Goal: Transaction & Acquisition: Book appointment/travel/reservation

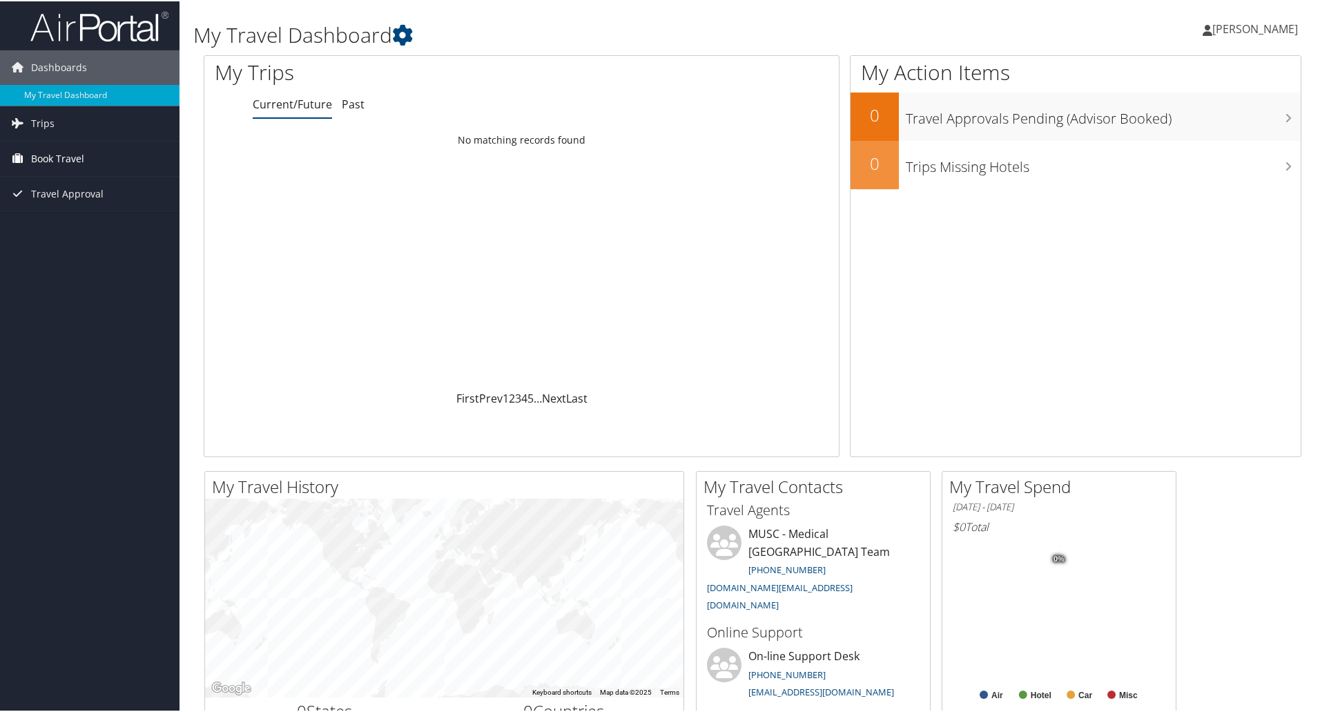
click at [46, 153] on span "Book Travel" at bounding box center [57, 157] width 53 height 35
click at [64, 191] on link "Agent Booking Request" at bounding box center [90, 185] width 180 height 21
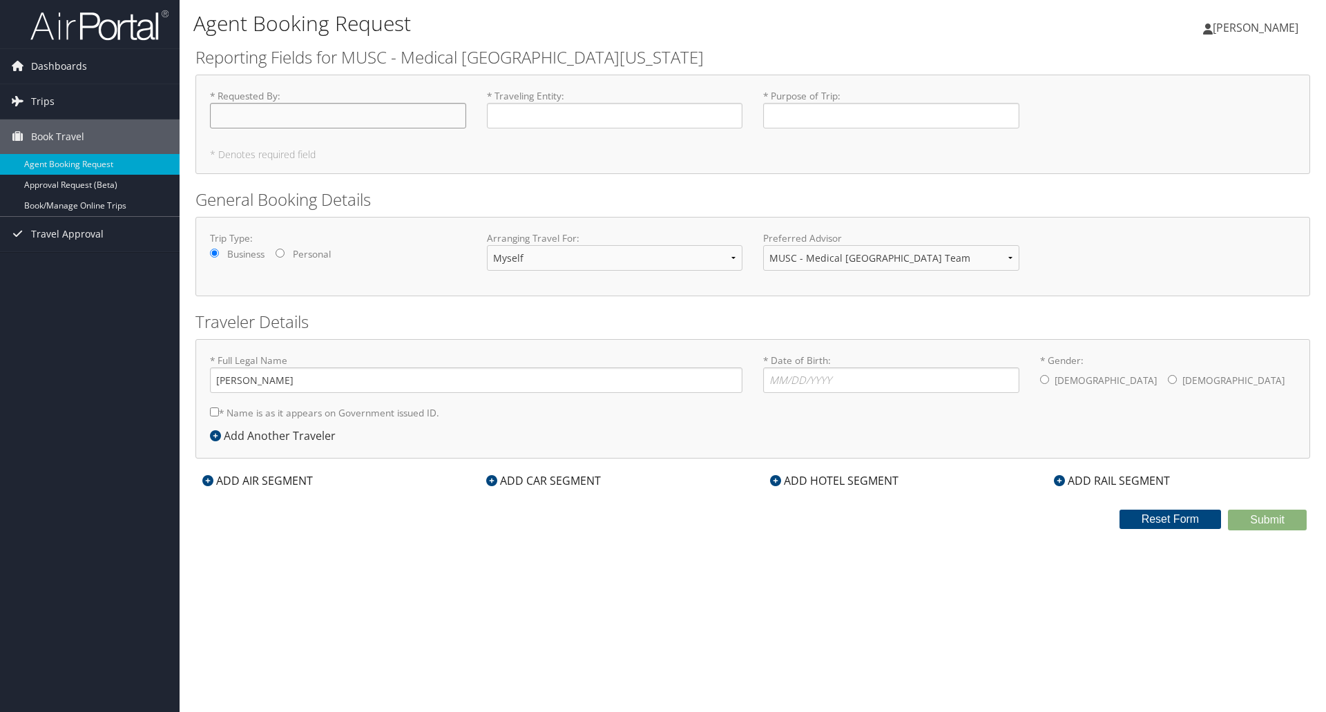
click at [262, 116] on input "* Requested By : Required" at bounding box center [338, 116] width 256 height 26
type input "Ren Rountree"
type input "d"
click at [786, 115] on input "* Purpose of Trip : Required" at bounding box center [891, 116] width 256 height 26
click at [829, 113] on input "Attending the Vizient Operational Database 2025" at bounding box center [891, 116] width 256 height 26
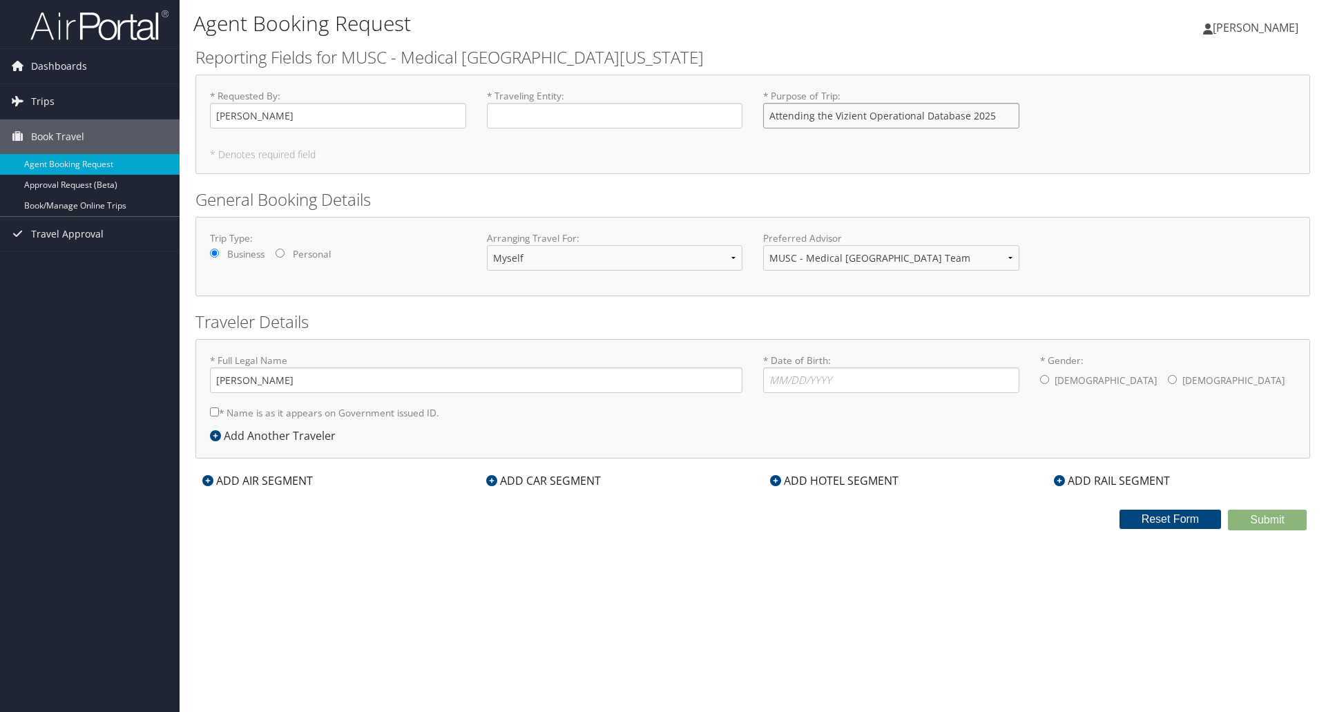
click at [833, 113] on input "Attending the Vizient Operational Database 2025" at bounding box center [891, 116] width 256 height 26
click at [940, 111] on input "Vizient Operational Database 2025" at bounding box center [891, 116] width 256 height 26
type input "Vizient Operational Database 2025 Conference"
click at [876, 371] on input "* Date of Birth: Invalid Date" at bounding box center [891, 380] width 256 height 26
type input "06/14/1993"
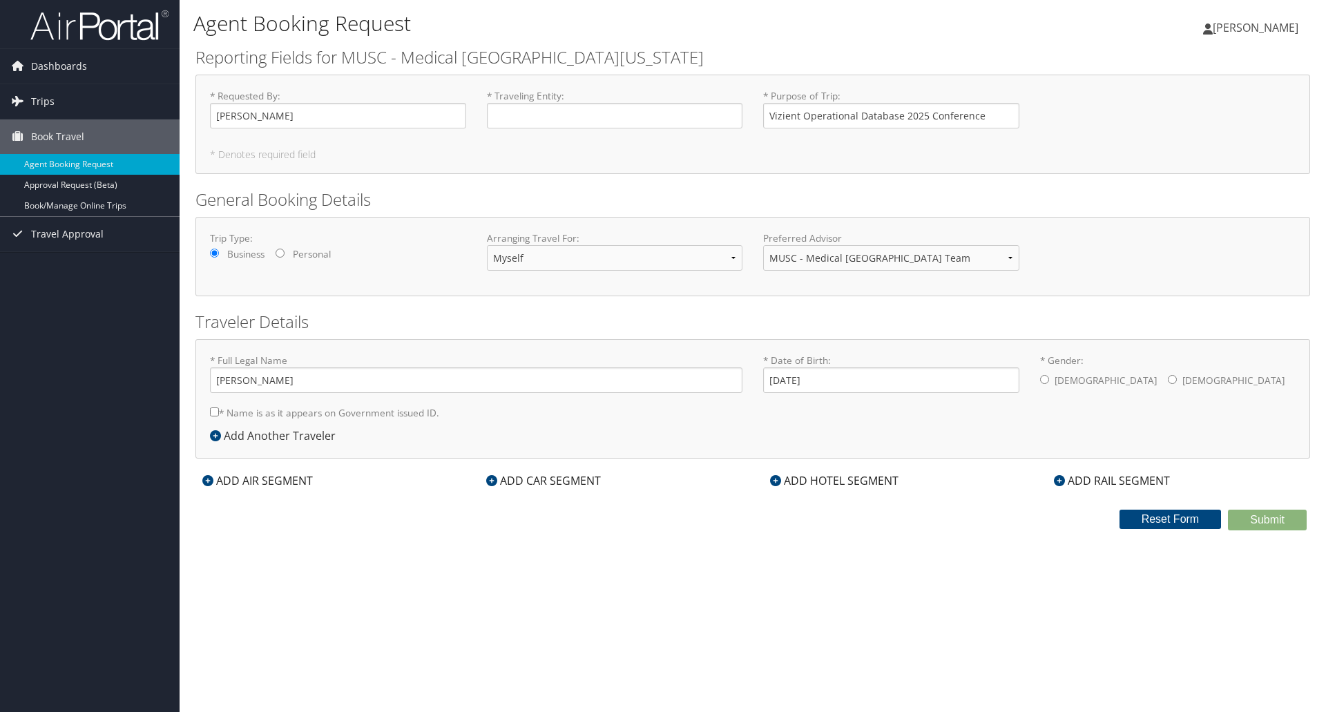
click at [1168, 377] on input "* Gender: Male Female" at bounding box center [1172, 379] width 9 height 9
radio input "true"
click at [204, 483] on icon at bounding box center [207, 480] width 11 height 11
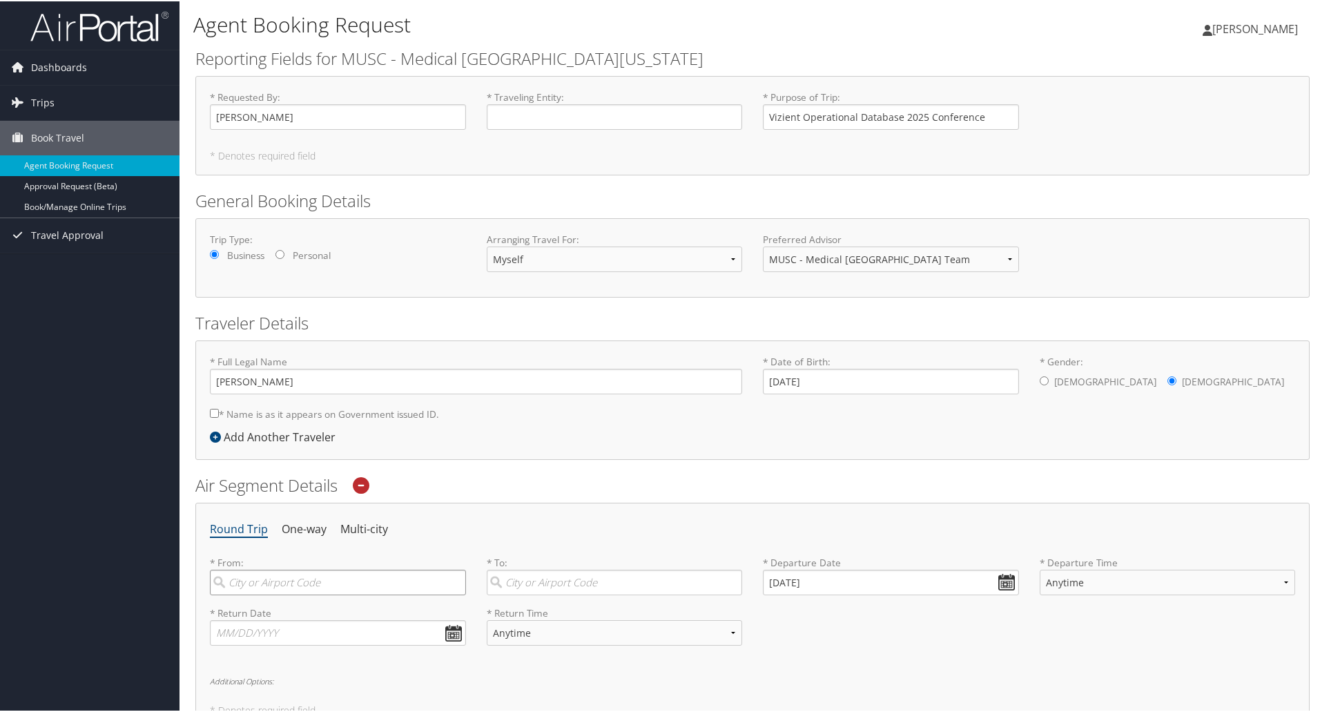
click at [301, 582] on input "search" at bounding box center [338, 581] width 256 height 26
type input "c"
click at [316, 616] on div "Charleston (CHS SC)" at bounding box center [340, 610] width 238 height 18
click at [316, 594] on input "charleston" at bounding box center [338, 581] width 256 height 26
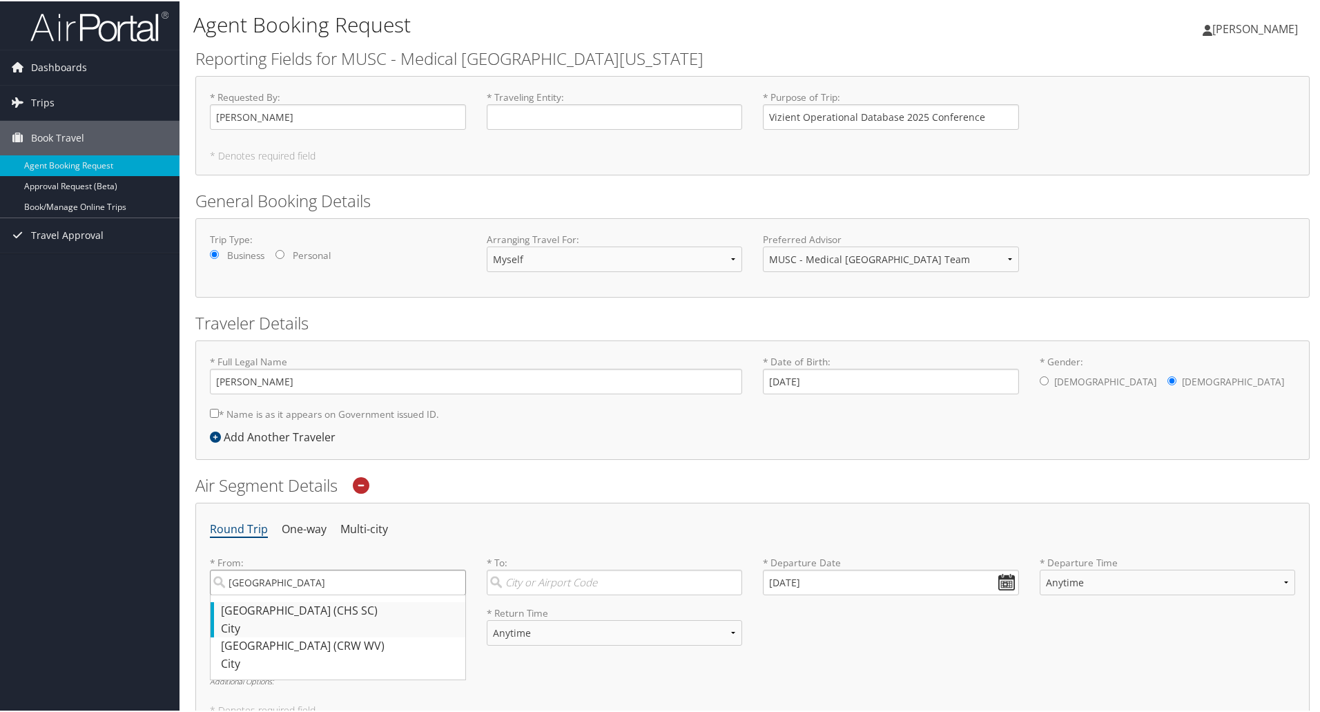
type input "Charleston (CHS SC)"
click at [552, 584] on input "search" at bounding box center [615, 581] width 256 height 26
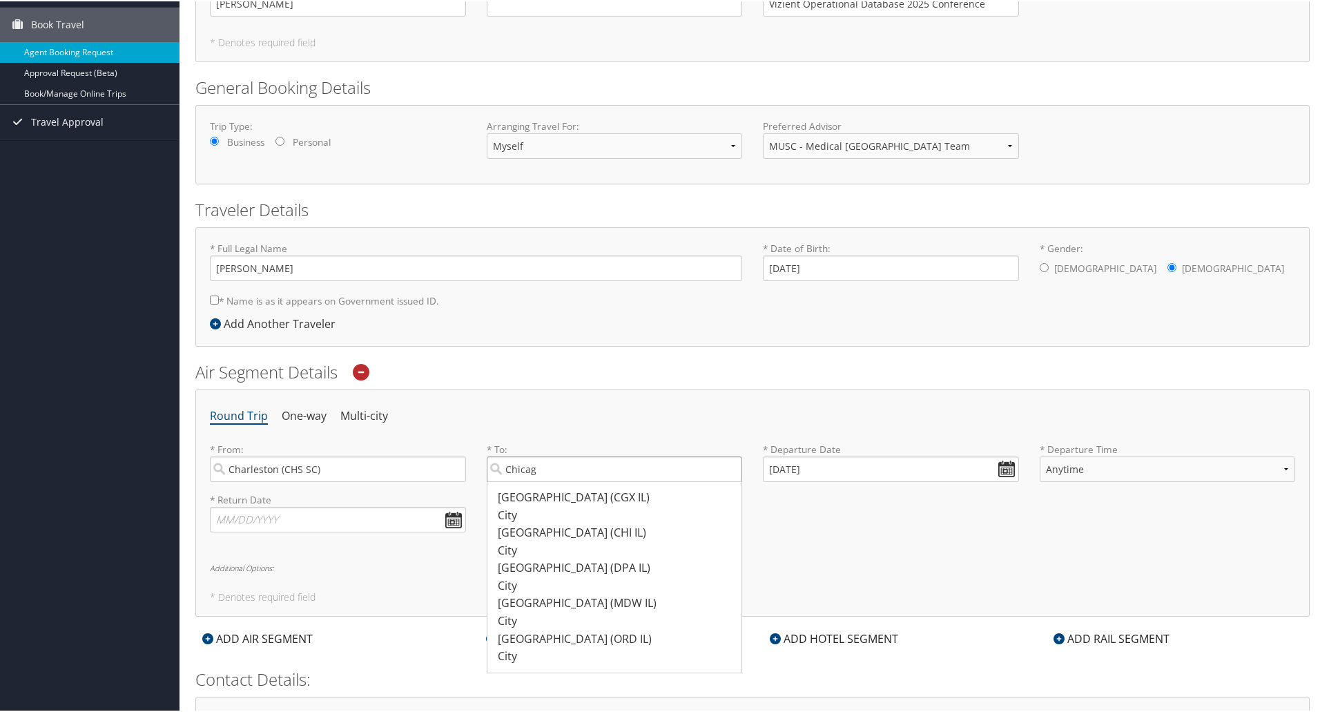
scroll to position [117, 0]
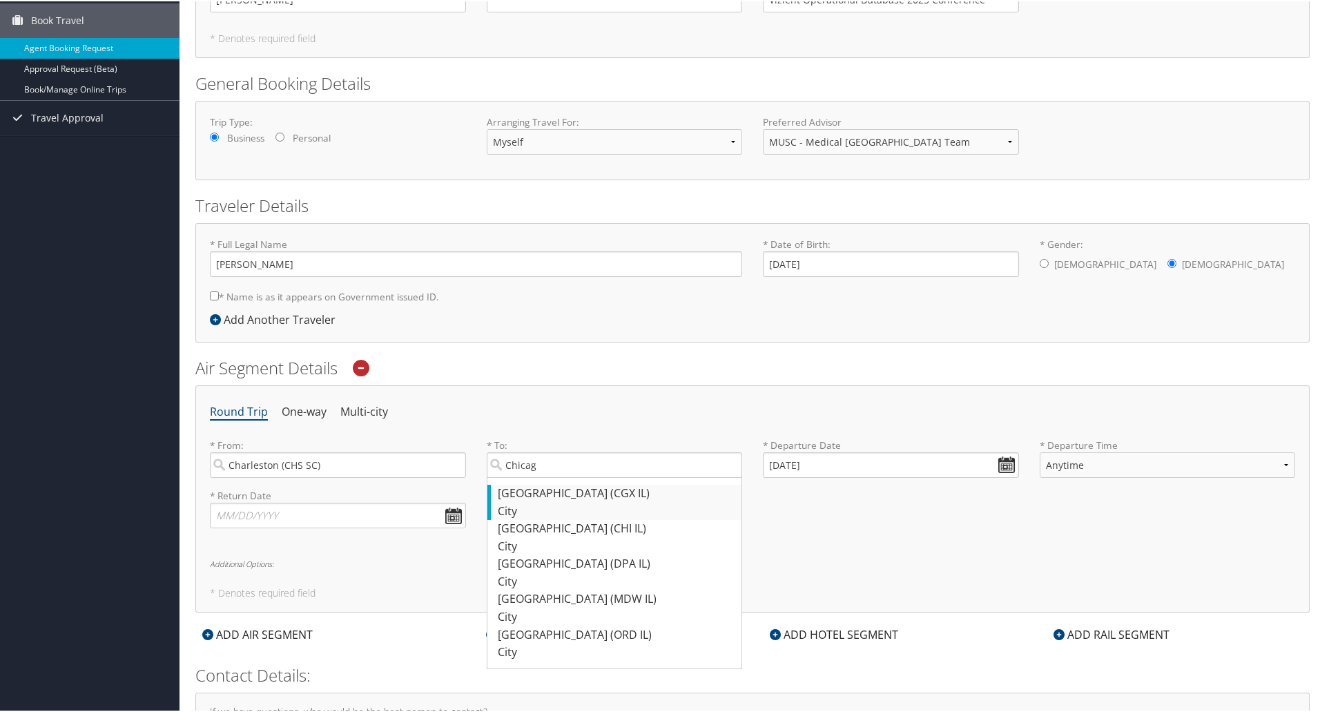
click at [572, 493] on div "Chicago (CGX IL)" at bounding box center [617, 492] width 238 height 18
click at [572, 476] on input "Chicag" at bounding box center [615, 464] width 256 height 26
type input "Chicago (CGX IL)"
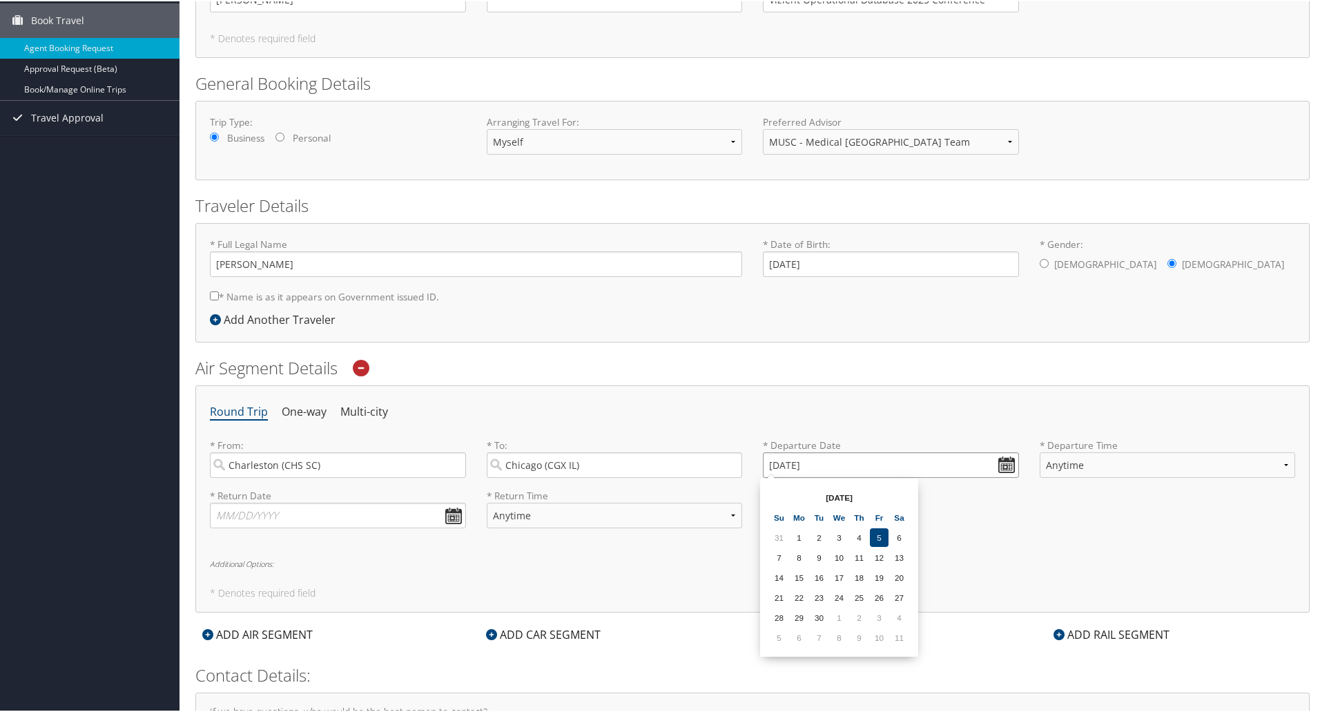
click at [1000, 465] on input "09/05/2025" at bounding box center [891, 464] width 256 height 26
click at [776, 459] on input "09/05/2025" at bounding box center [891, 464] width 256 height 26
click at [801, 635] on td "6" at bounding box center [799, 636] width 19 height 19
click at [784, 462] on input "10/06/2025" at bounding box center [891, 464] width 256 height 26
click at [821, 594] on td "21" at bounding box center [819, 596] width 19 height 19
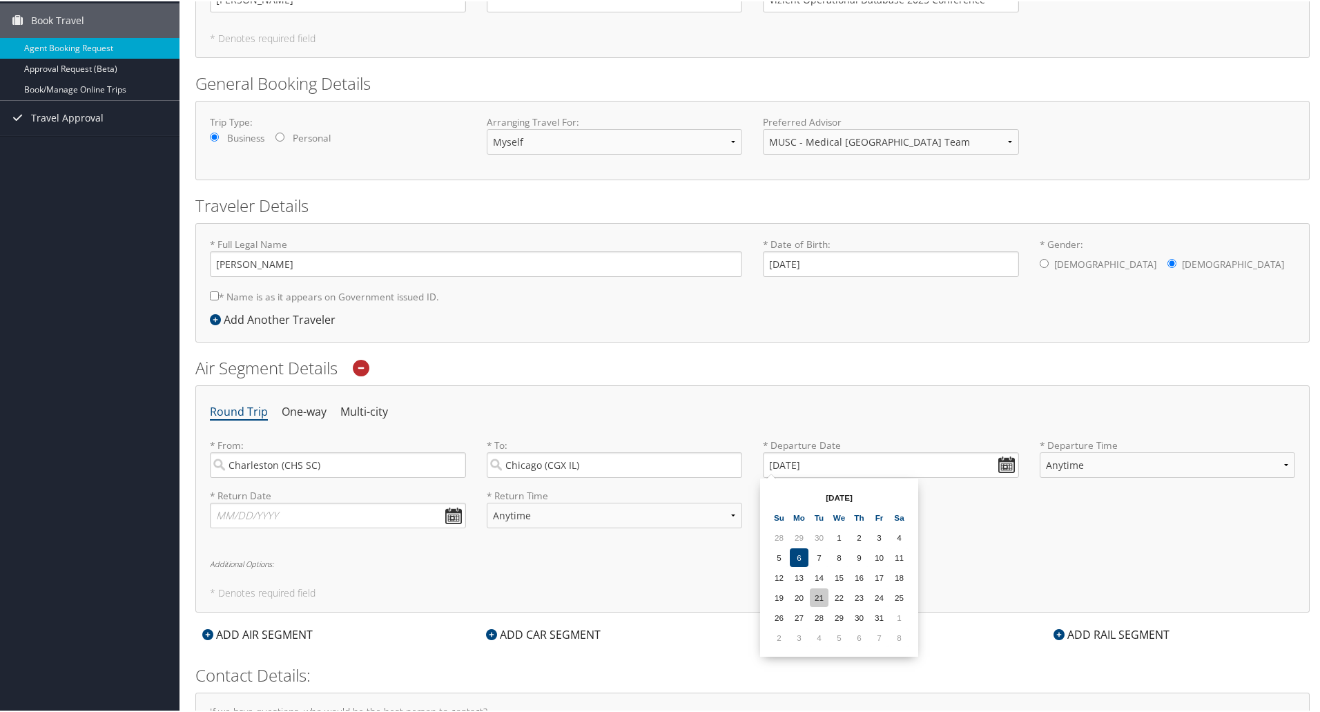
type input "10/21/2025"
click at [1063, 468] on select "Anytime Early Morning (5AM-7AM) Morning (7AM-12PM) Afternoon (12PM-5PM) Evening…" at bounding box center [1168, 464] width 256 height 26
click at [844, 523] on div "* Return Date Dates must be valid * Return Time Anytime Early Morning (5AM-7AM)…" at bounding box center [753, 512] width 1106 height 50
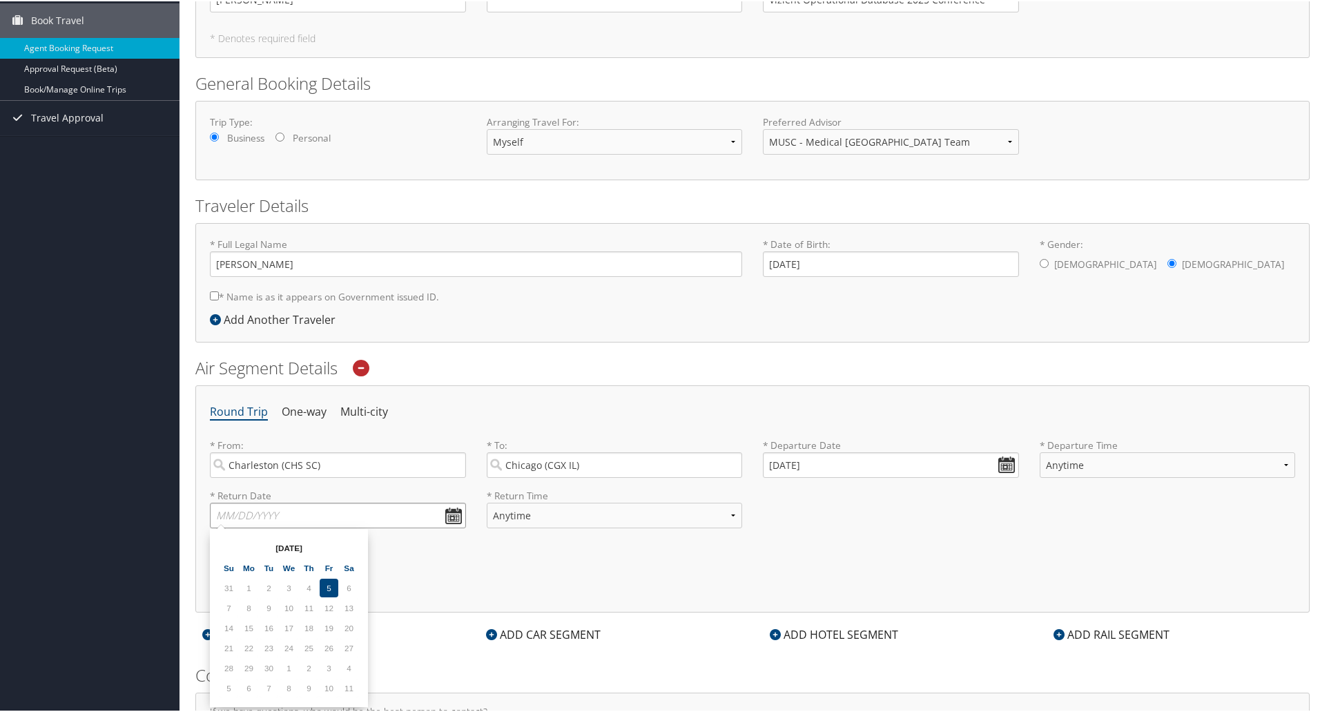
click at [367, 518] on input "text" at bounding box center [338, 514] width 256 height 26
click at [327, 687] on td "10" at bounding box center [329, 686] width 19 height 19
click at [324, 618] on td "19" at bounding box center [329, 626] width 19 height 19
click at [327, 588] on td "5" at bounding box center [329, 586] width 19 height 19
click at [259, 612] on table "Sep 2025 Su Mo Tu We Th Fr Sa 31 1 2 3 4 5 6 7 8 9 10 11 12 13 14 15 16 17 18 1…" at bounding box center [289, 617] width 142 height 162
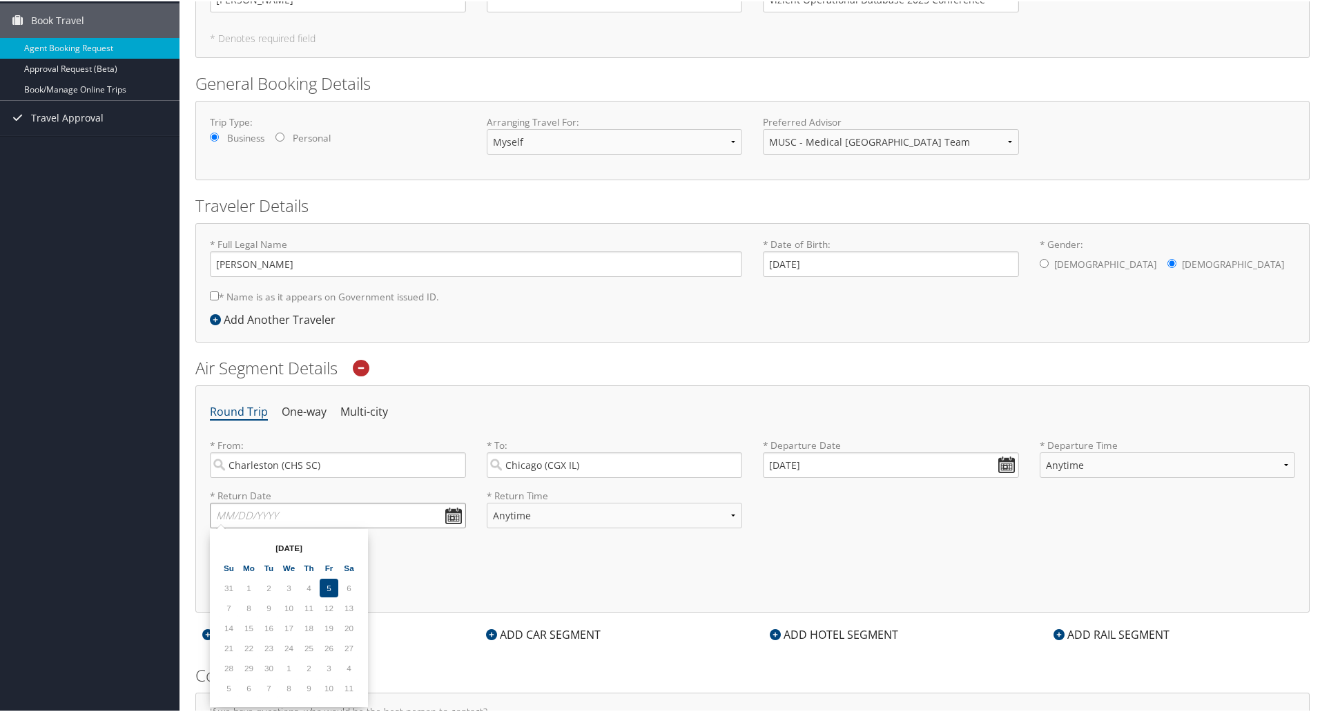
click at [385, 512] on input "text" at bounding box center [338, 514] width 256 height 26
click at [448, 512] on input "text" at bounding box center [338, 514] width 256 height 26
click at [325, 579] on td "5" at bounding box center [329, 586] width 19 height 19
click at [298, 503] on input "text" at bounding box center [338, 514] width 256 height 26
type input "10/24/2025"
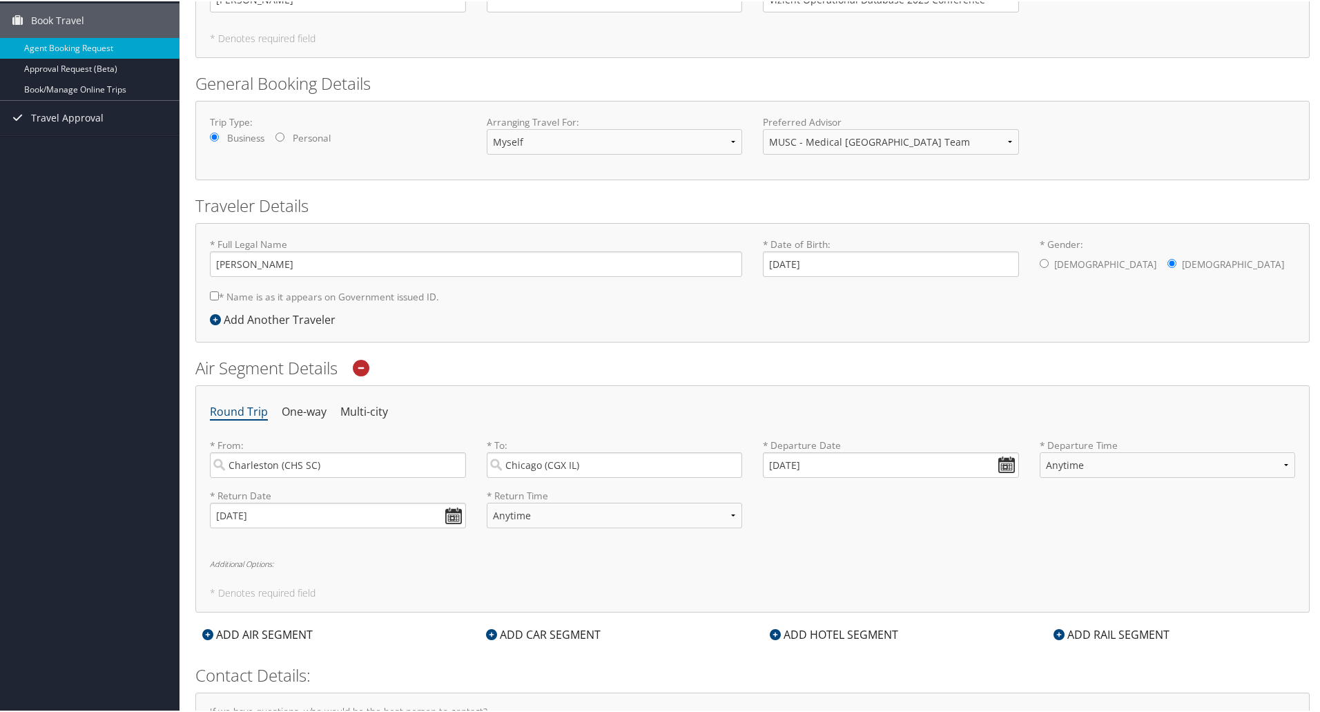
click at [560, 545] on div "Round Trip One-way Multi-city * From: Charleston (CHS SC) Required * To: Chicag…" at bounding box center [752, 497] width 1114 height 227
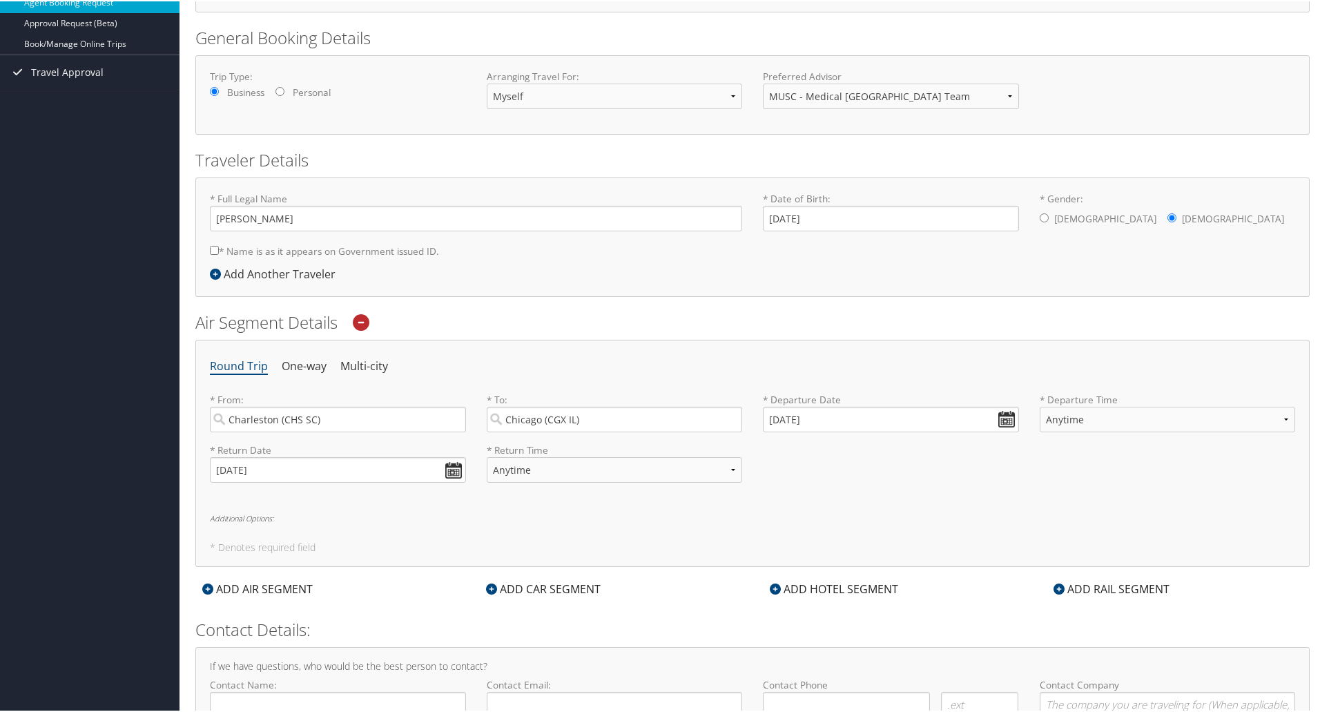
scroll to position [244, 0]
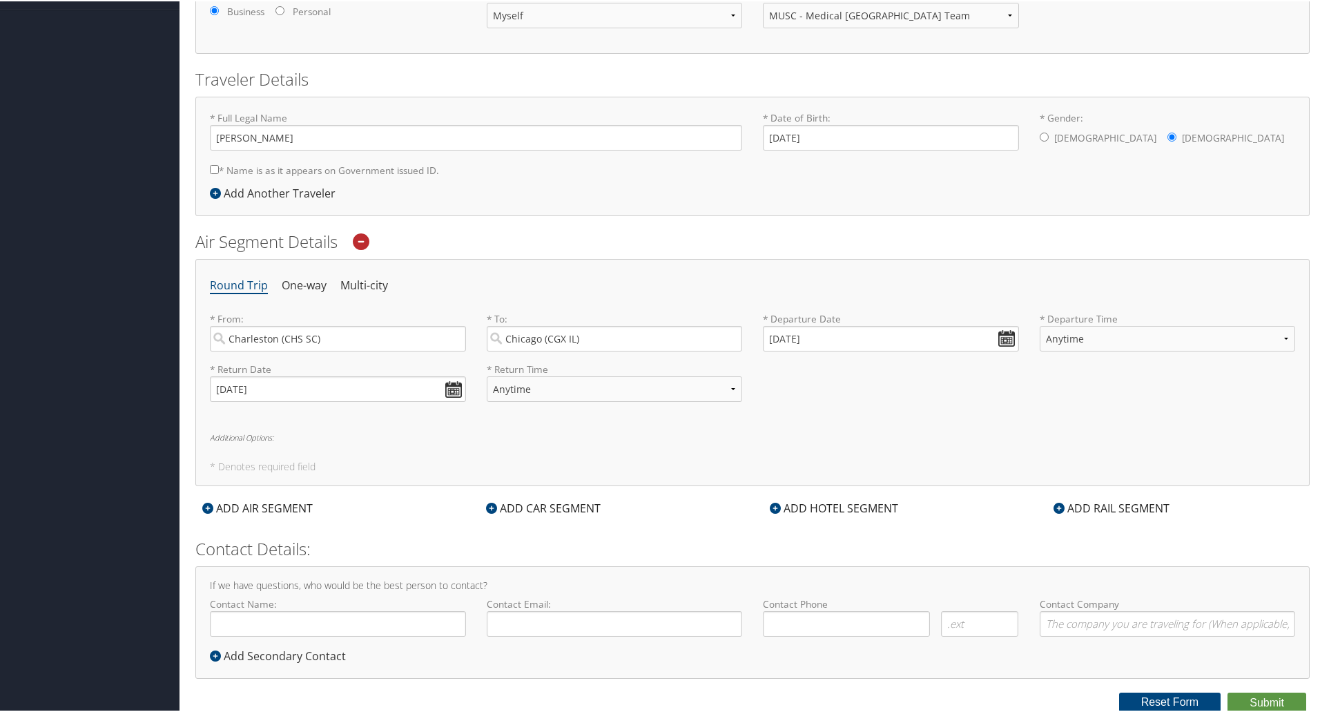
click at [773, 510] on icon at bounding box center [775, 506] width 11 height 11
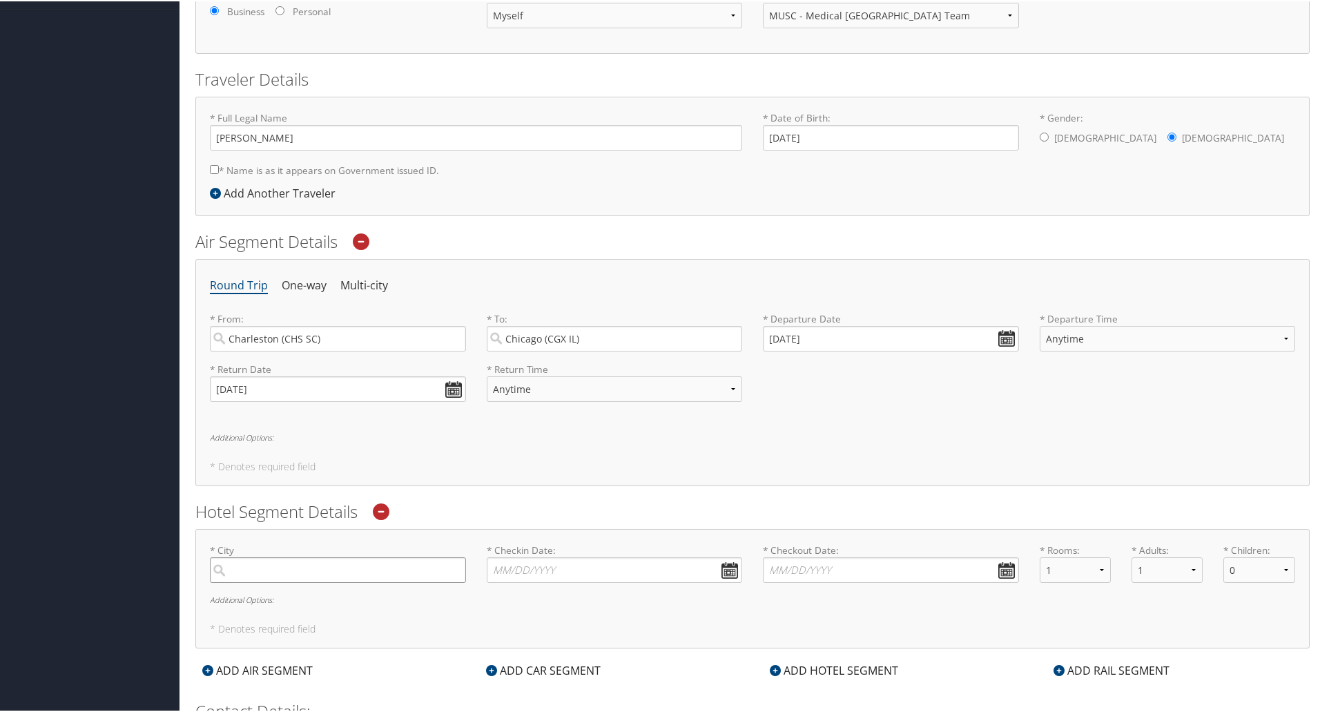
click at [436, 564] on input "search" at bounding box center [338, 569] width 256 height 26
click at [387, 600] on div "Chicago (CGX IL)" at bounding box center [340, 597] width 238 height 18
click at [387, 581] on input "Chicago" at bounding box center [338, 569] width 256 height 26
type input "Chicago"
click at [729, 571] on input "* Checkin Date: Dates must be valid" at bounding box center [615, 569] width 256 height 26
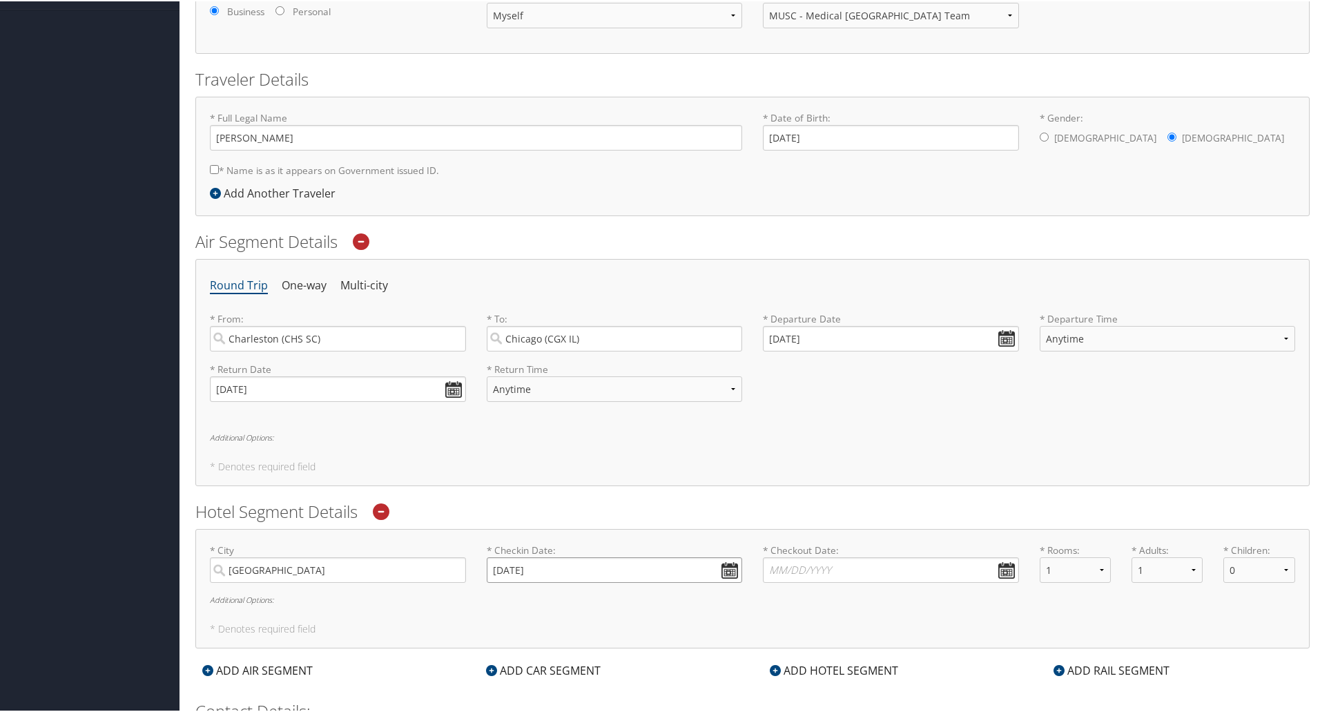
type input "10/21/2025"
click at [784, 567] on input "* Checkout Date: Dates must be valid" at bounding box center [891, 569] width 256 height 26
type input "10/24/2025"
click at [791, 598] on h6 "Additional Options:" at bounding box center [752, 598] width 1085 height 8
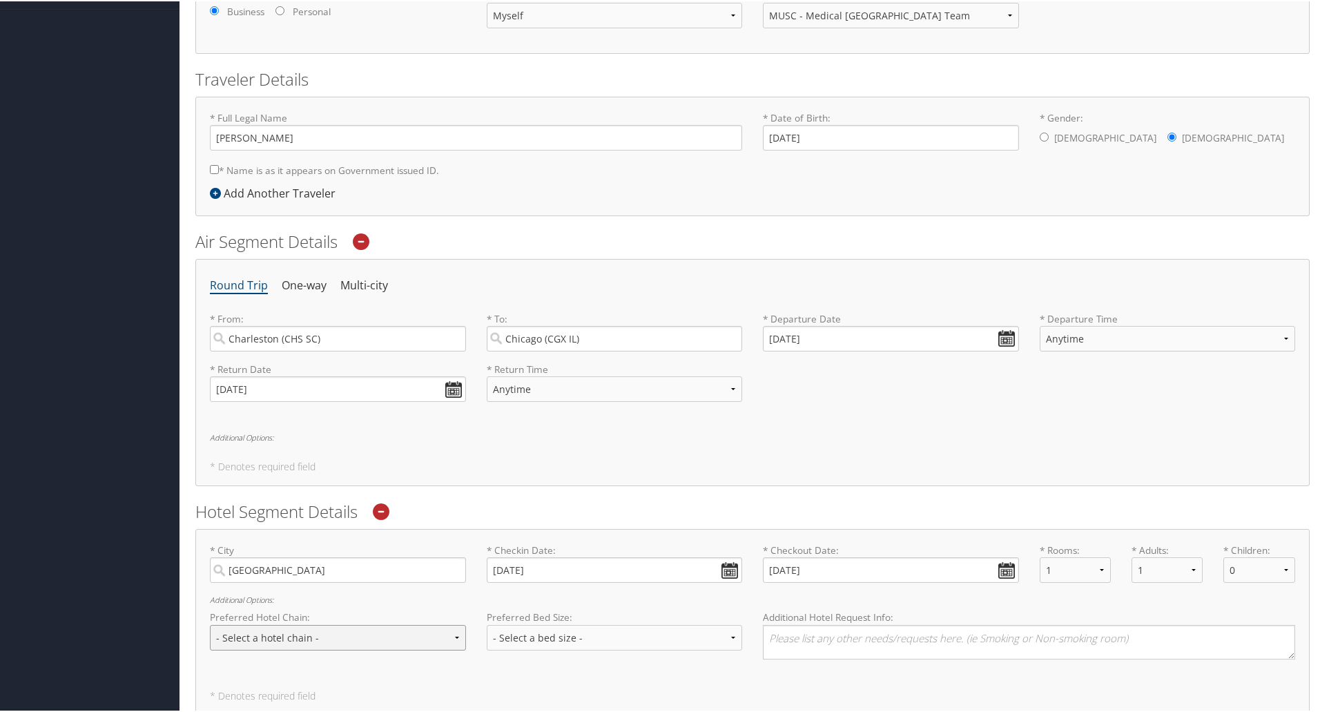
click at [403, 641] on select "- Select a hotel chain - Hyatt Mandarin Oriental Hilton Hotels Pullman Hotels M…" at bounding box center [338, 636] width 256 height 26
select select "Hilton Hotels (HL)"
click at [210, 623] on select "- Select a hotel chain - Hyatt Mandarin Oriental Hilton Hotels Pullman Hotels M…" at bounding box center [338, 636] width 256 height 26
click at [514, 637] on select "- Select a bed size - Twin Full Queen King" at bounding box center [615, 636] width 256 height 26
click at [798, 644] on textarea at bounding box center [1029, 640] width 532 height 35
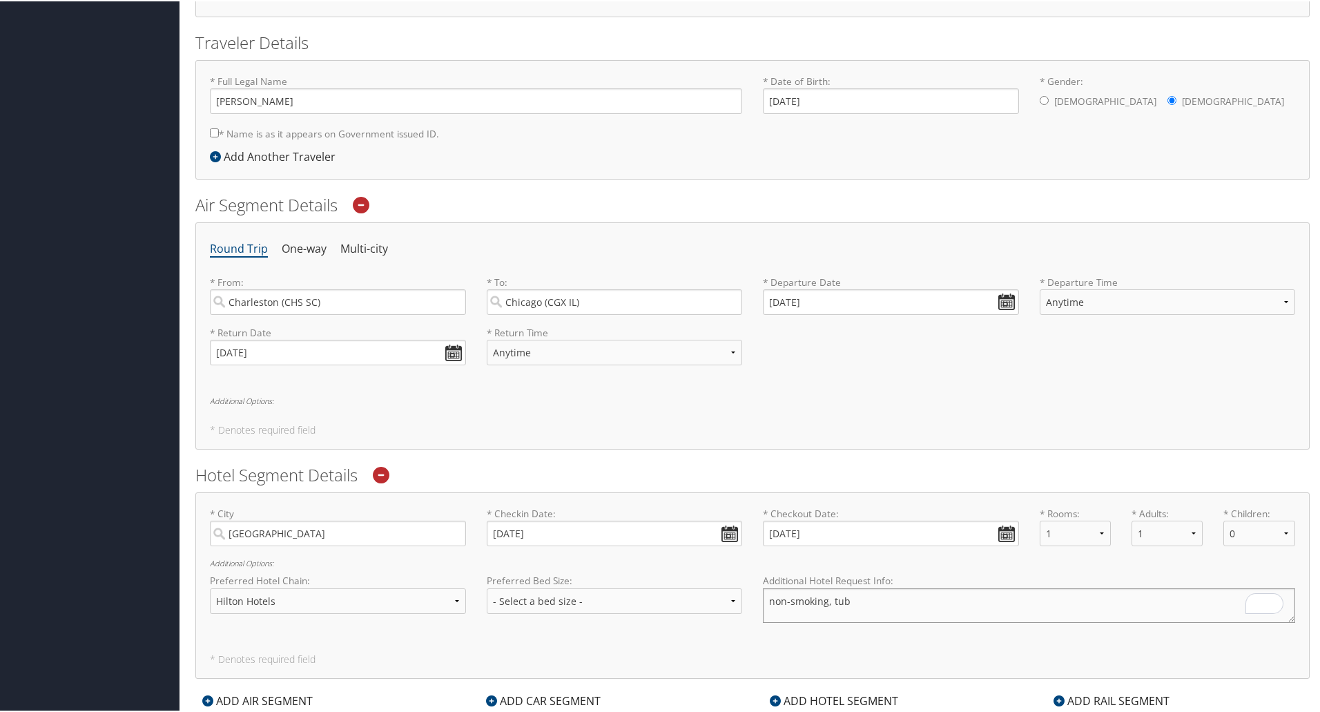
scroll to position [279, 0]
type textarea "non-smoking, tub"
click at [727, 356] on select "Anytime Early Morning (5AM-7AM) Morning (7AM-12PM) Afternoon (12PM-5PM) Evening…" at bounding box center [615, 353] width 256 height 26
select select "10:00 PM"
click at [487, 340] on select "Anytime Early Morning (5AM-7AM) Morning (7AM-12PM) Afternoon (12PM-5PM) Evening…" at bounding box center [615, 353] width 256 height 26
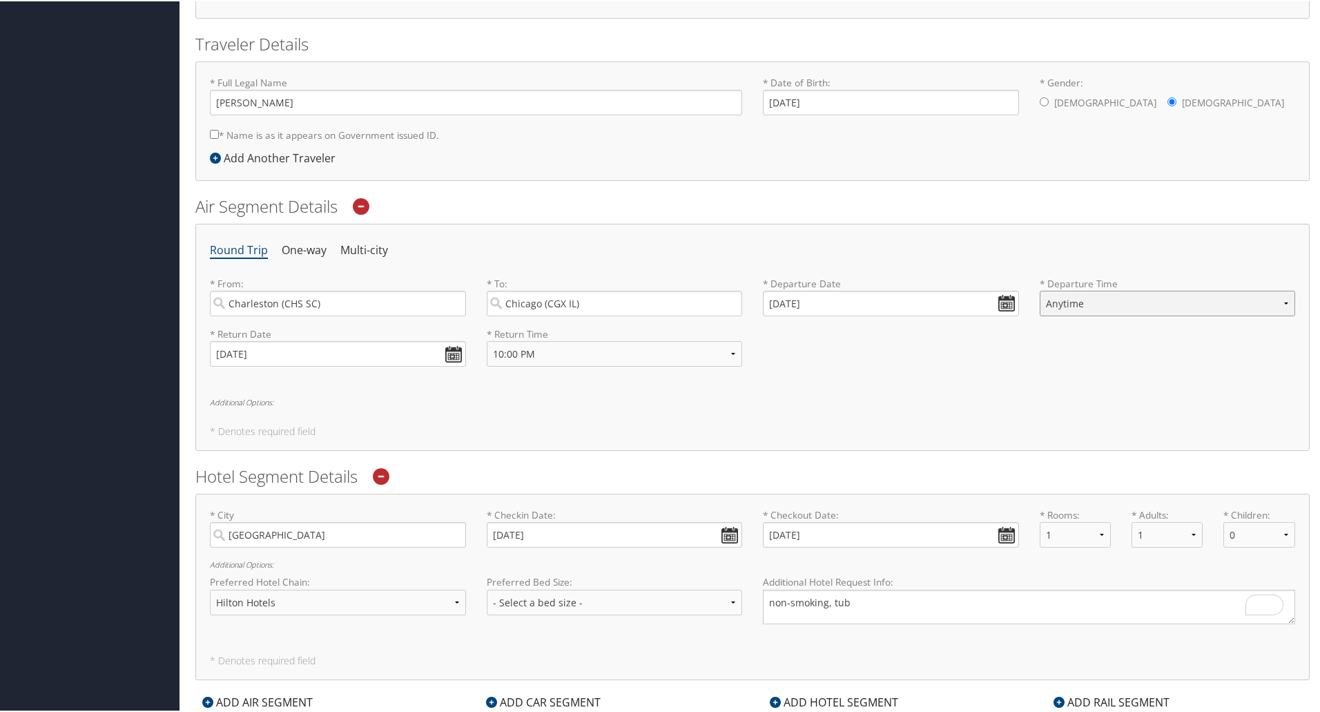
click at [1279, 302] on select "Anytime Early Morning (5AM-7AM) Morning (7AM-12PM) Afternoon (12PM-5PM) Evening…" at bounding box center [1168, 302] width 256 height 26
select select "5PM-10PM"
click at [1040, 289] on select "Anytime Early Morning (5AM-7AM) Morning (7AM-12PM) Afternoon (12PM-5PM) Evening…" at bounding box center [1168, 302] width 256 height 26
click at [702, 347] on select "Anytime Early Morning (5AM-7AM) Morning (7AM-12PM) Afternoon (12PM-5PM) Evening…" at bounding box center [615, 353] width 256 height 26
select select "5PM-10PM"
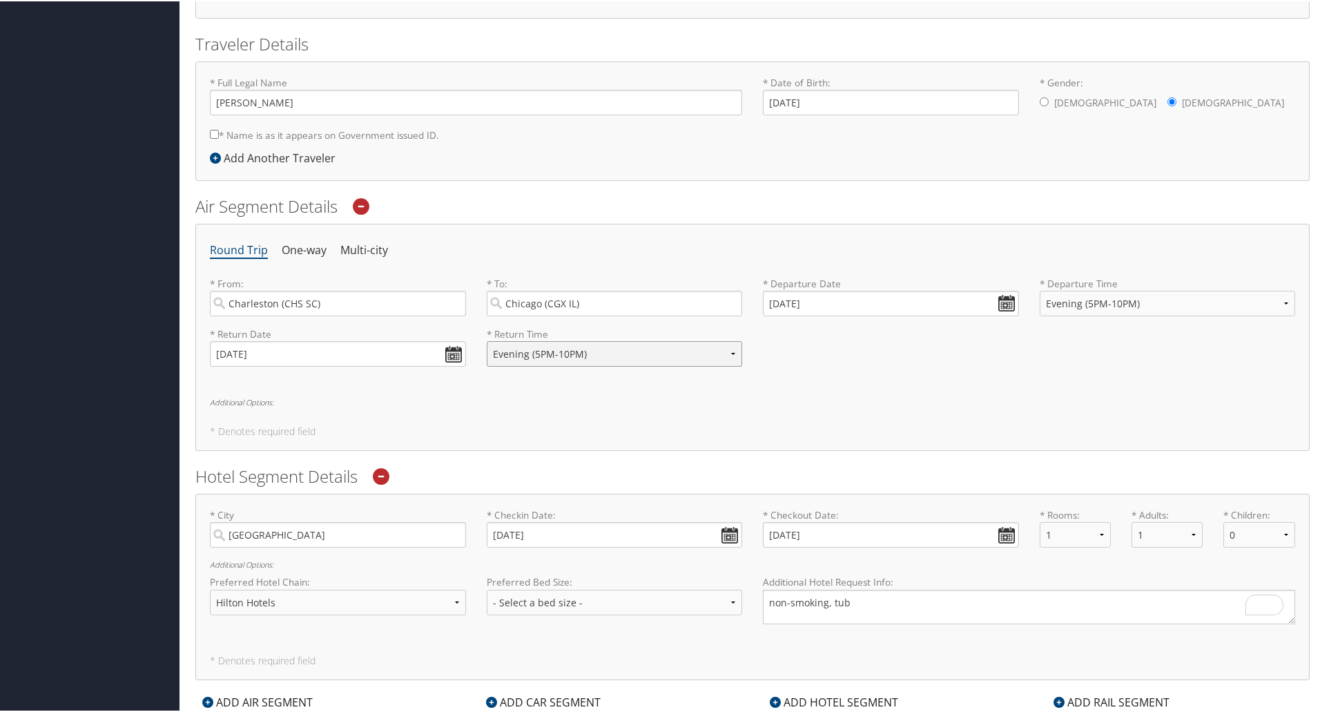
click at [487, 340] on select "Anytime Early Morning (5AM-7AM) Morning (7AM-12PM) Afternoon (12PM-5PM) Evening…" at bounding box center [615, 353] width 256 height 26
click at [878, 409] on div "Round Trip One-way Multi-city * From: Charleston (CHS SC) Required * To: Chicag…" at bounding box center [752, 335] width 1114 height 227
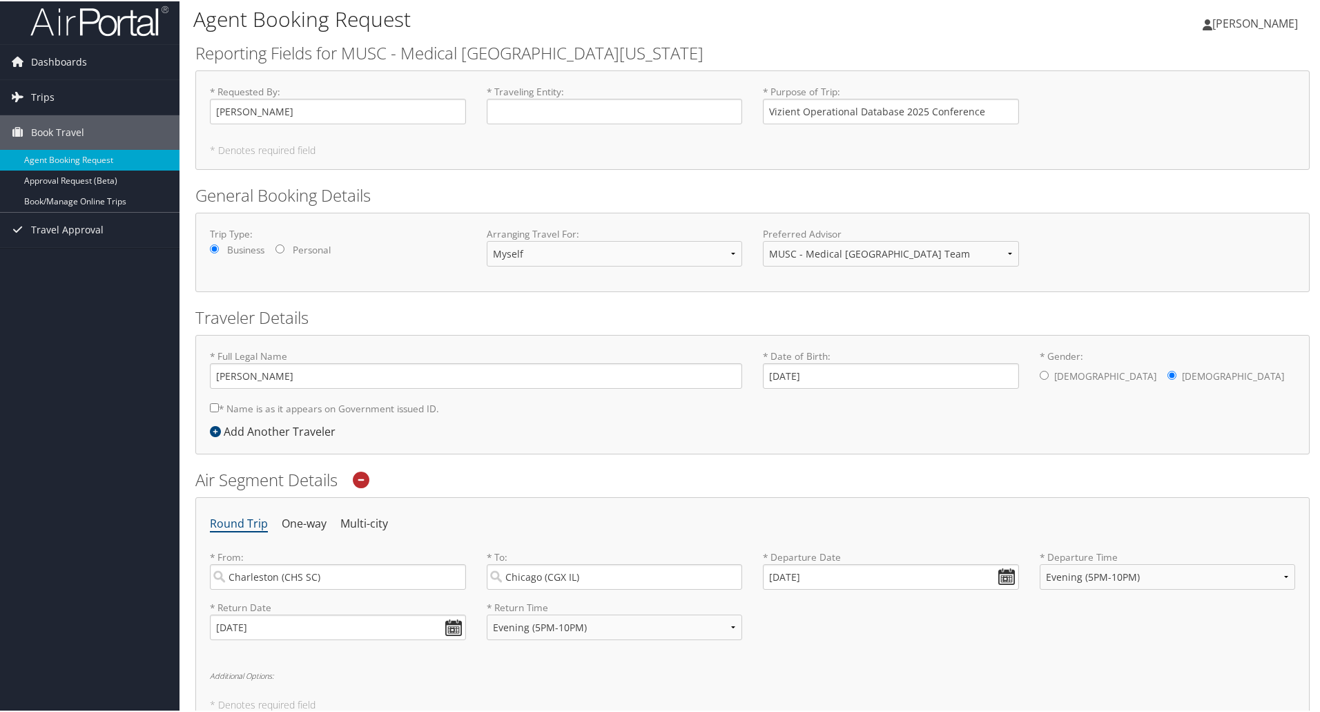
scroll to position [0, 0]
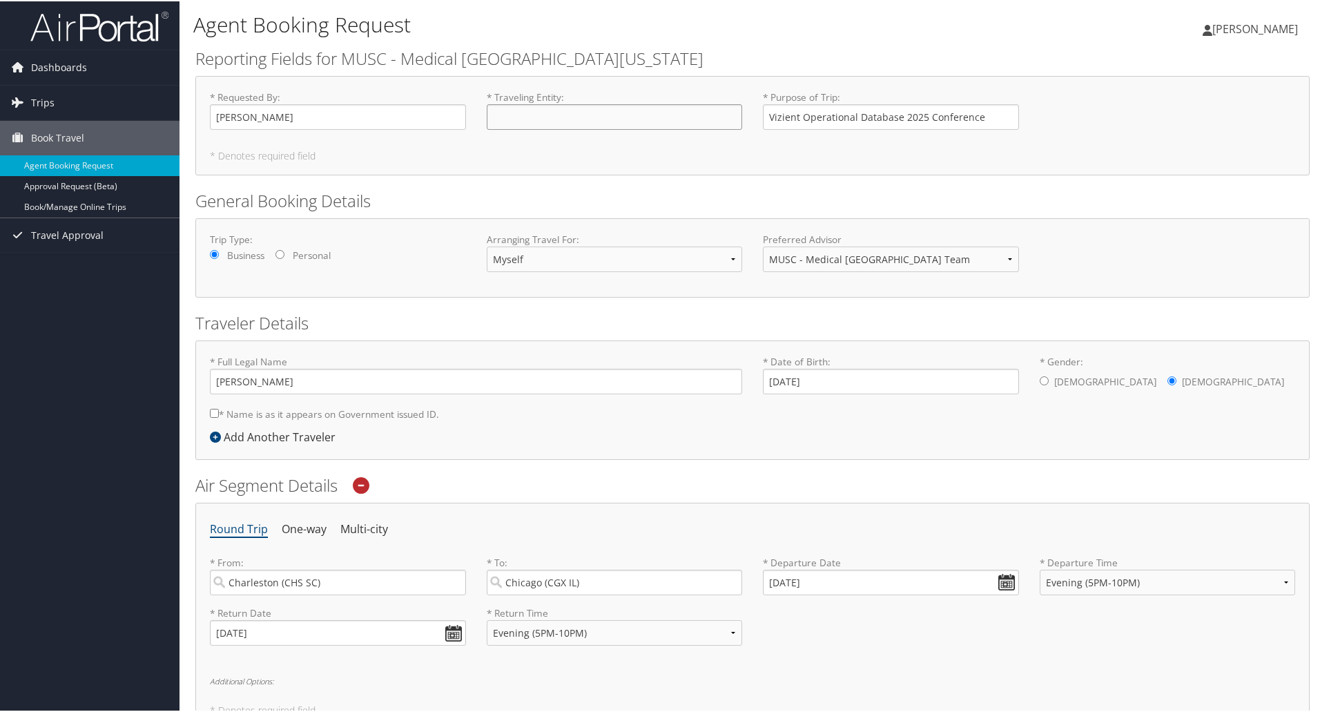
click at [660, 109] on input "* Traveling Entity : Required" at bounding box center [615, 116] width 256 height 26
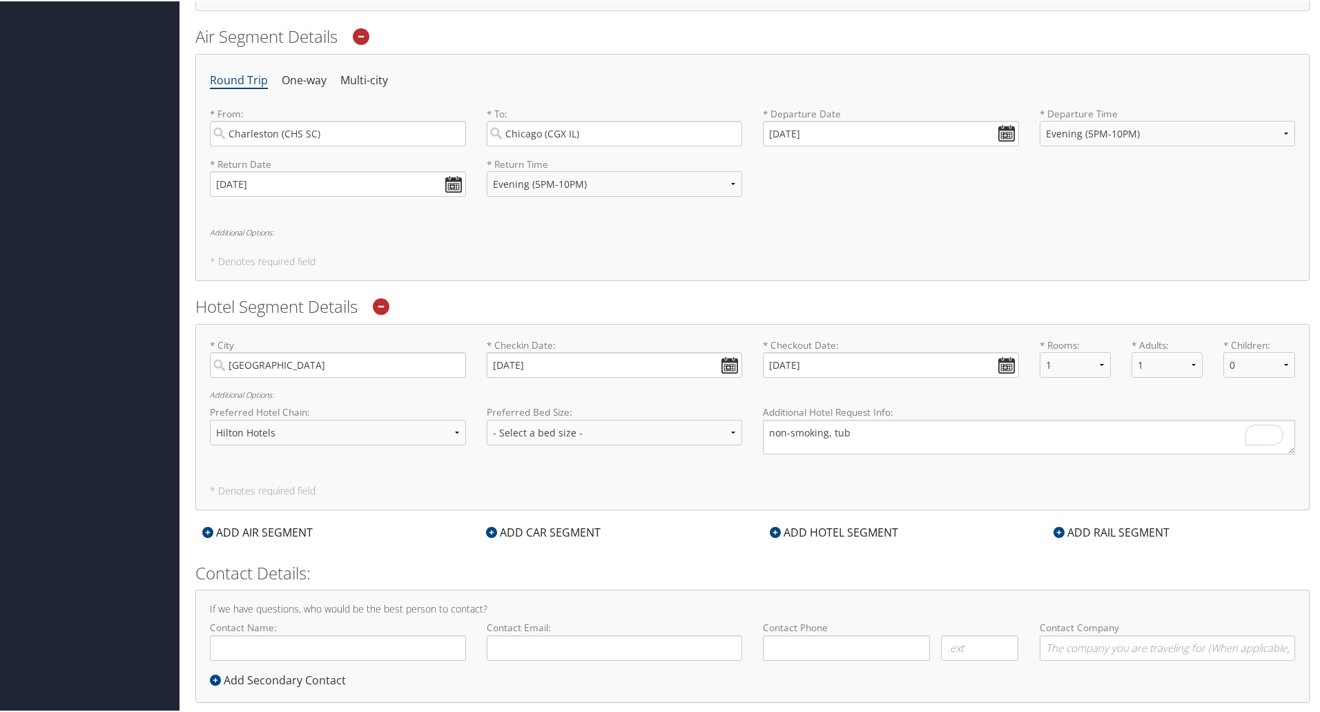
scroll to position [473, 0]
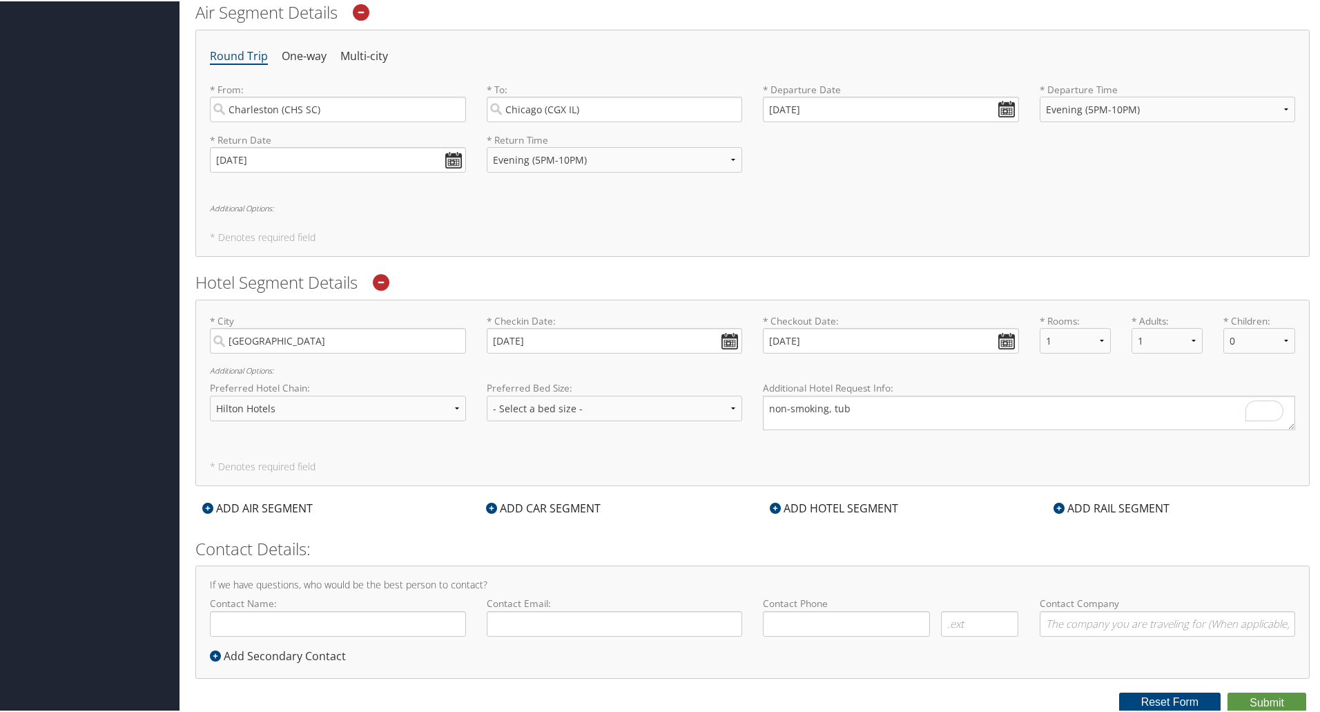
type input "MUSC Health - Decision Support"
click at [376, 619] on input "Contact Name:" at bounding box center [338, 623] width 256 height 26
type input "T"
type input "Ren Rountree"
type input "rountret@musc.edu"
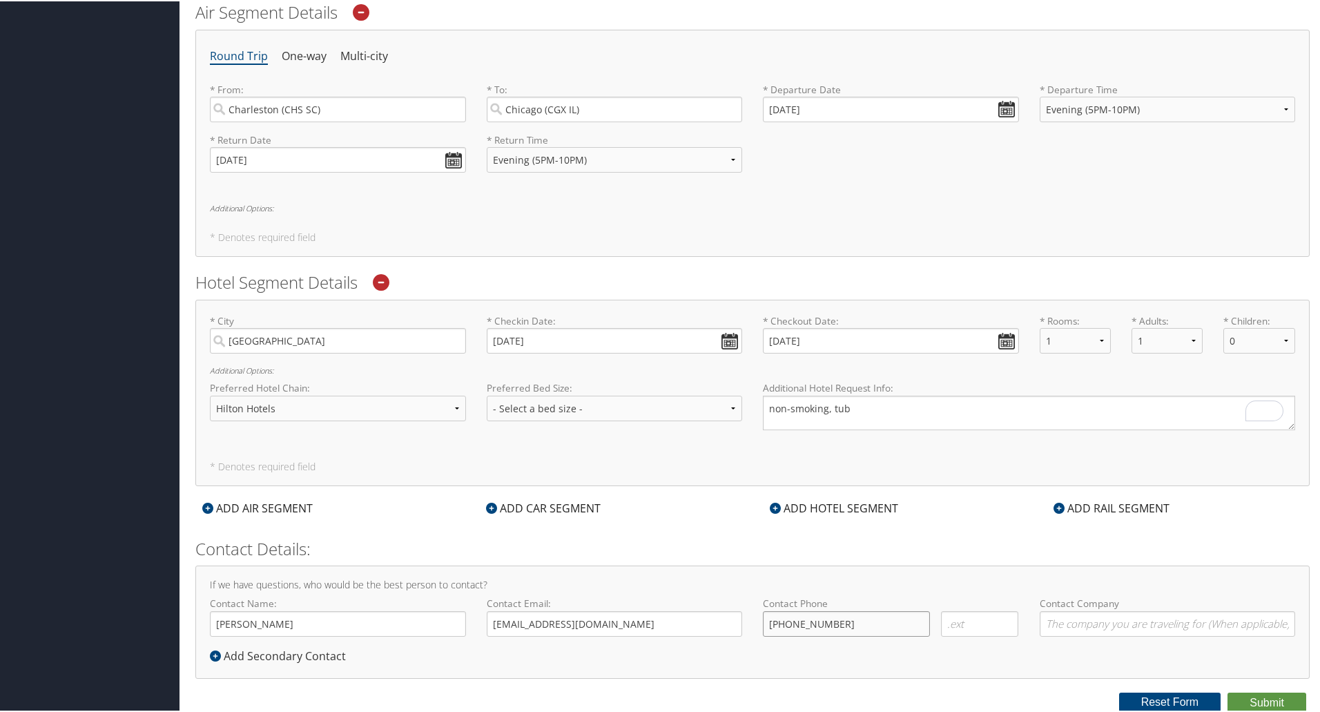
type input "(803) 620-1795"
type input "MUSC Health"
click at [211, 655] on icon at bounding box center [215, 654] width 11 height 11
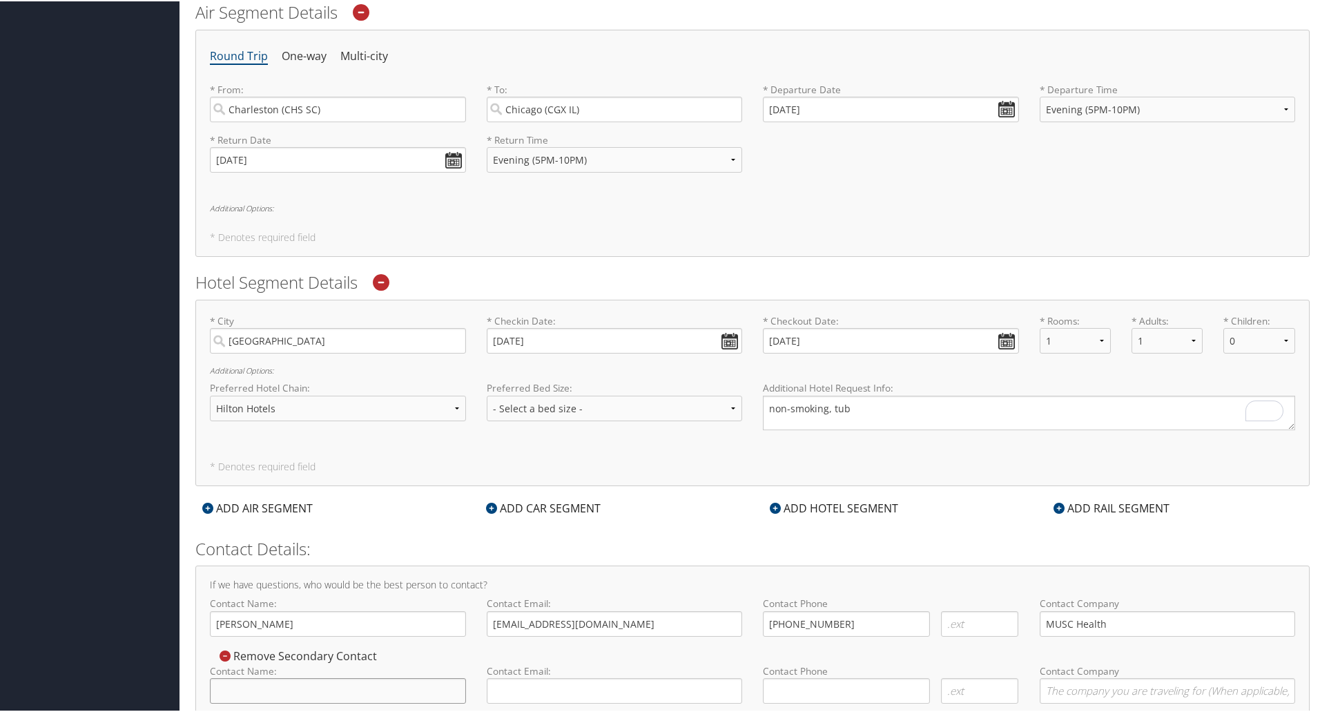
click at [241, 686] on input "Contact Name:" at bounding box center [338, 690] width 256 height 26
type input "T"
type input "Tamara Gilliard"
click at [516, 690] on input "Contact Email:" at bounding box center [615, 690] width 256 height 26
paste input "gillitam@musc.edu"
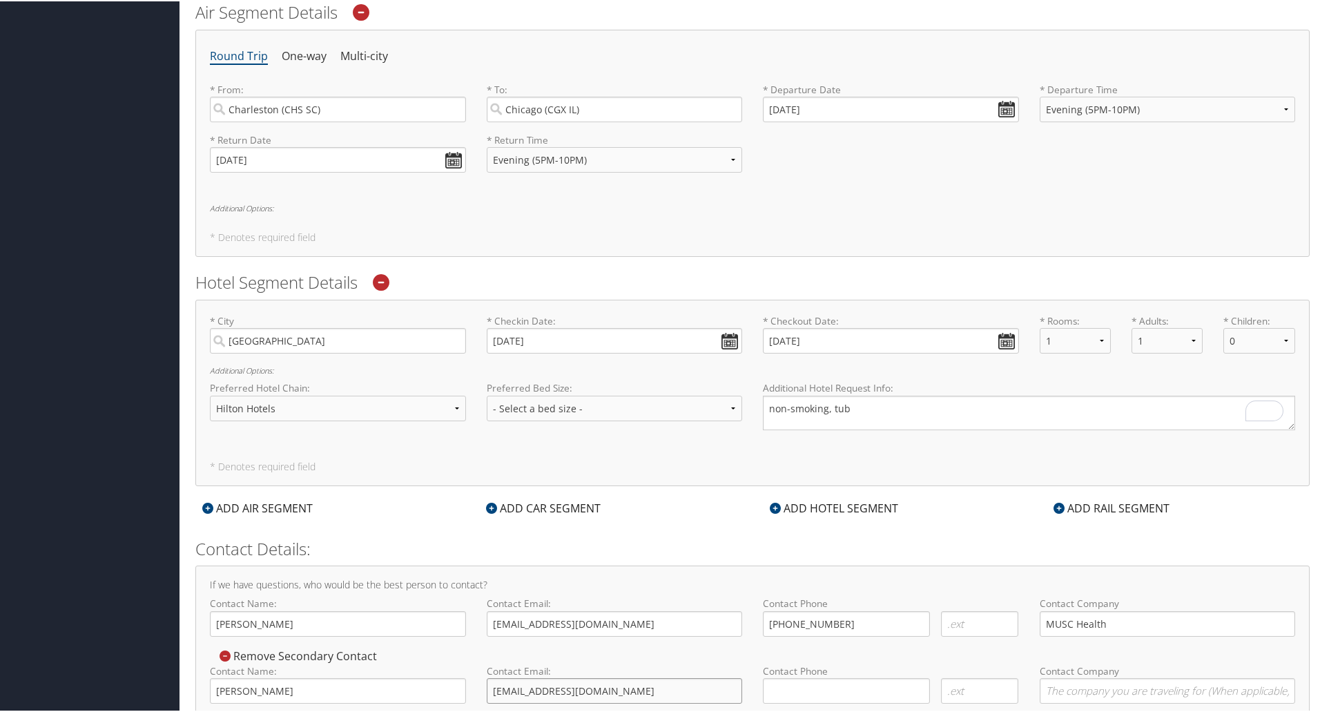
type input "gillitam@musc.edu"
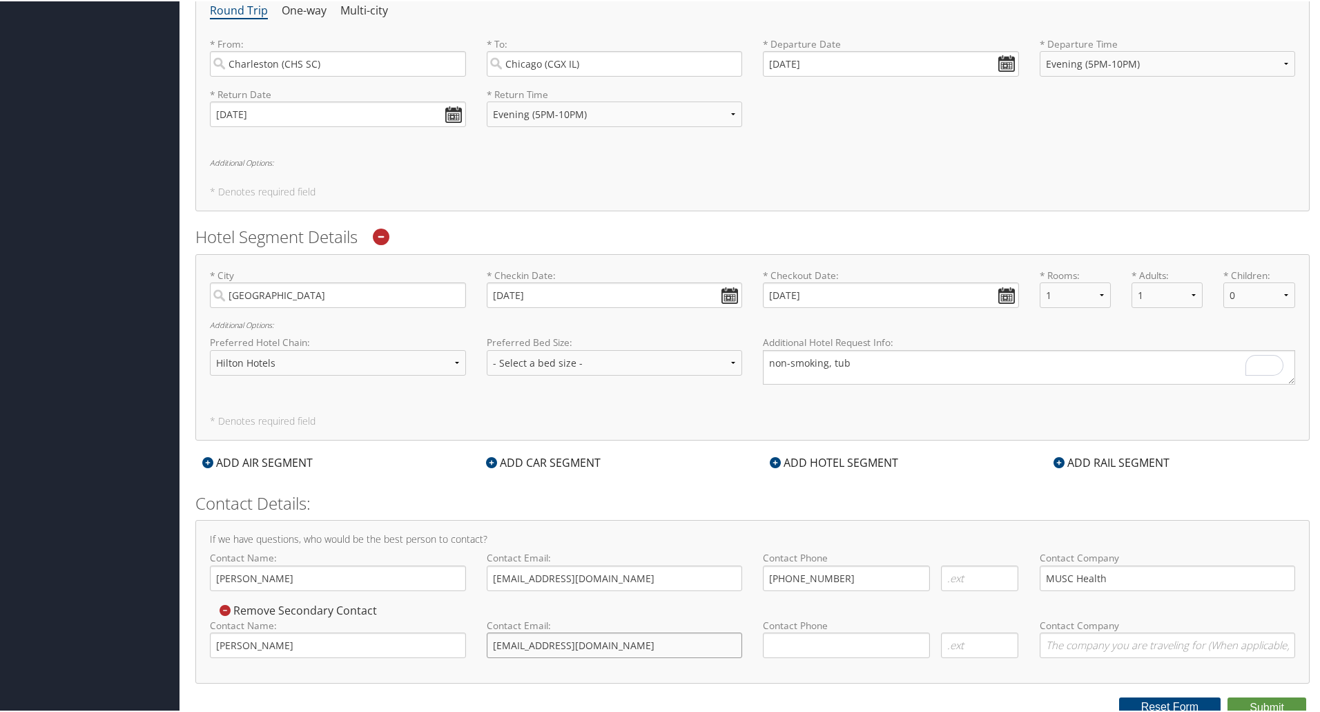
scroll to position [523, 0]
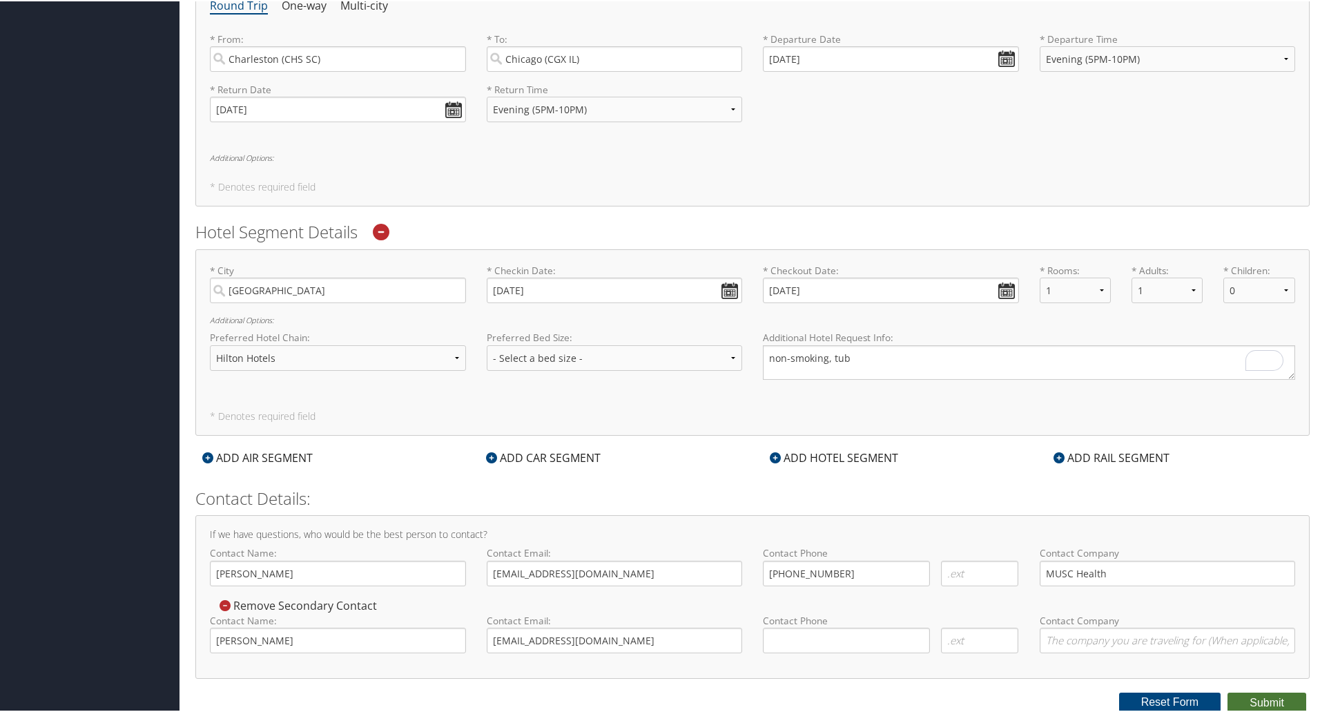
click at [1241, 696] on button "Submit" at bounding box center [1267, 701] width 79 height 21
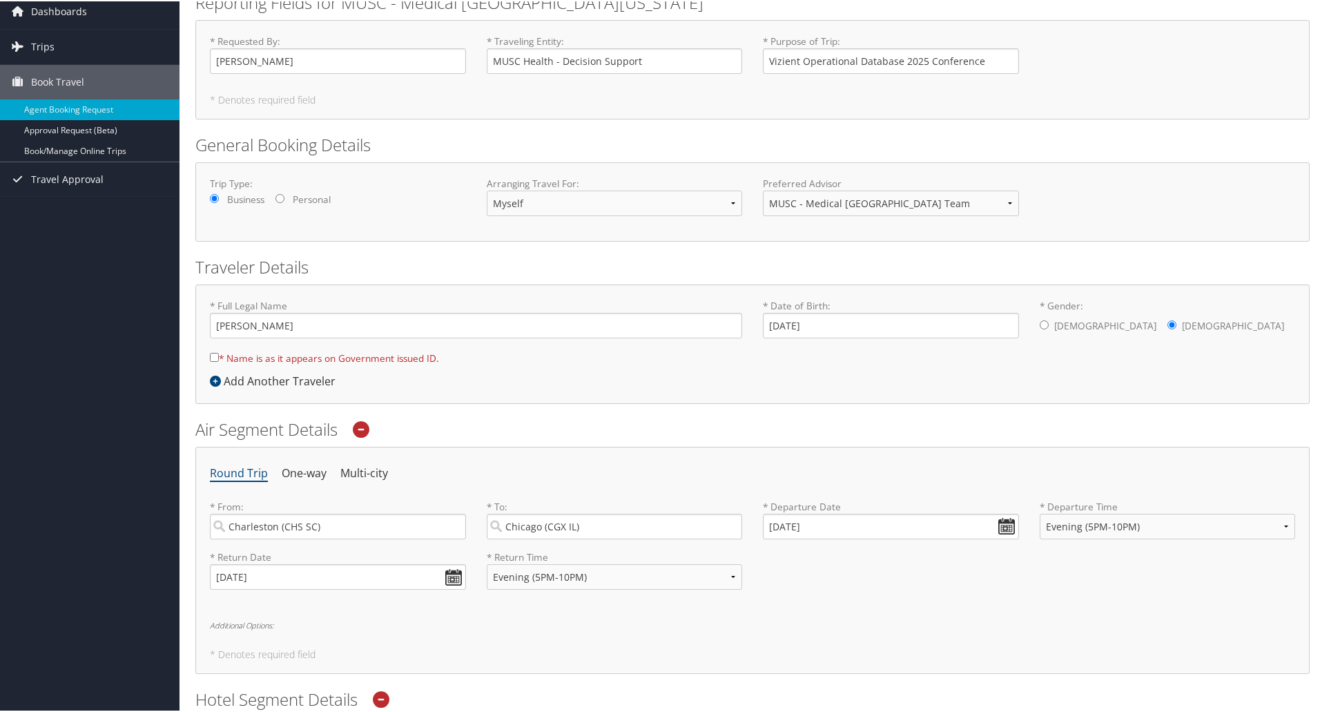
click at [214, 356] on input "* Name is as it appears on Government issued ID." at bounding box center [214, 355] width 9 height 9
checkbox input "true"
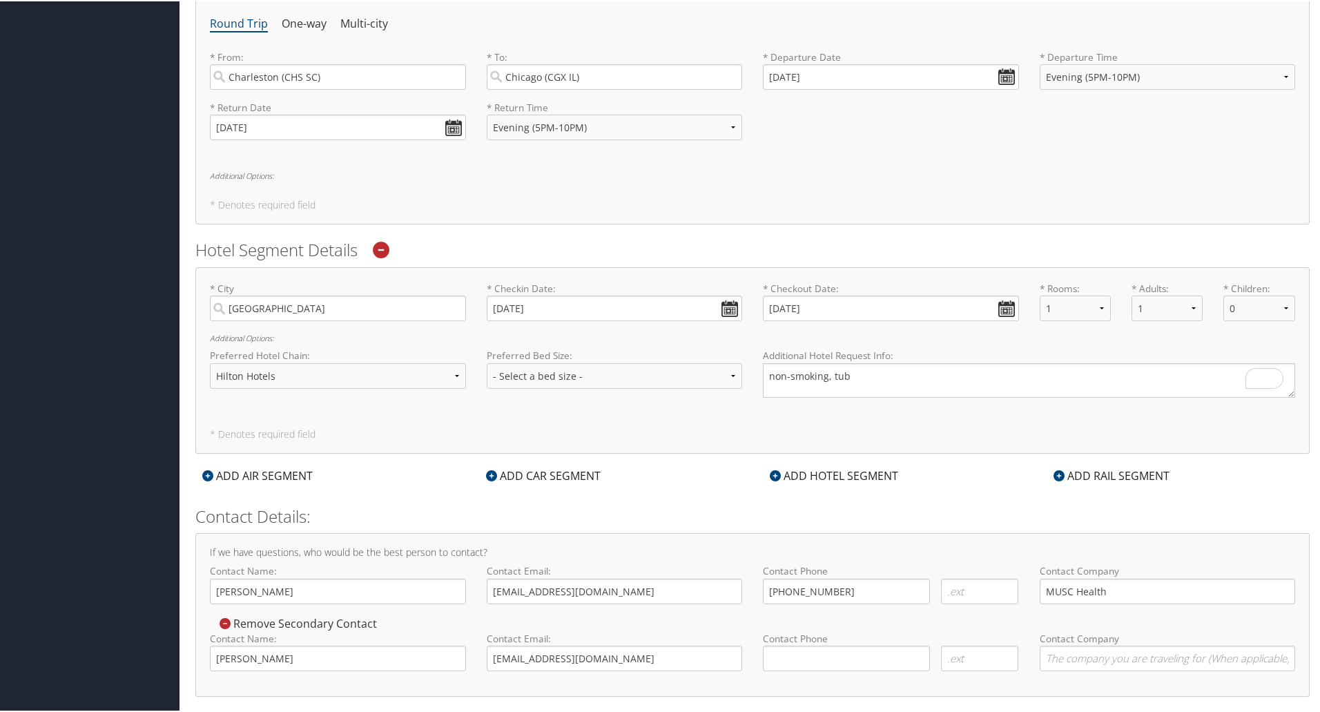
scroll to position [523, 0]
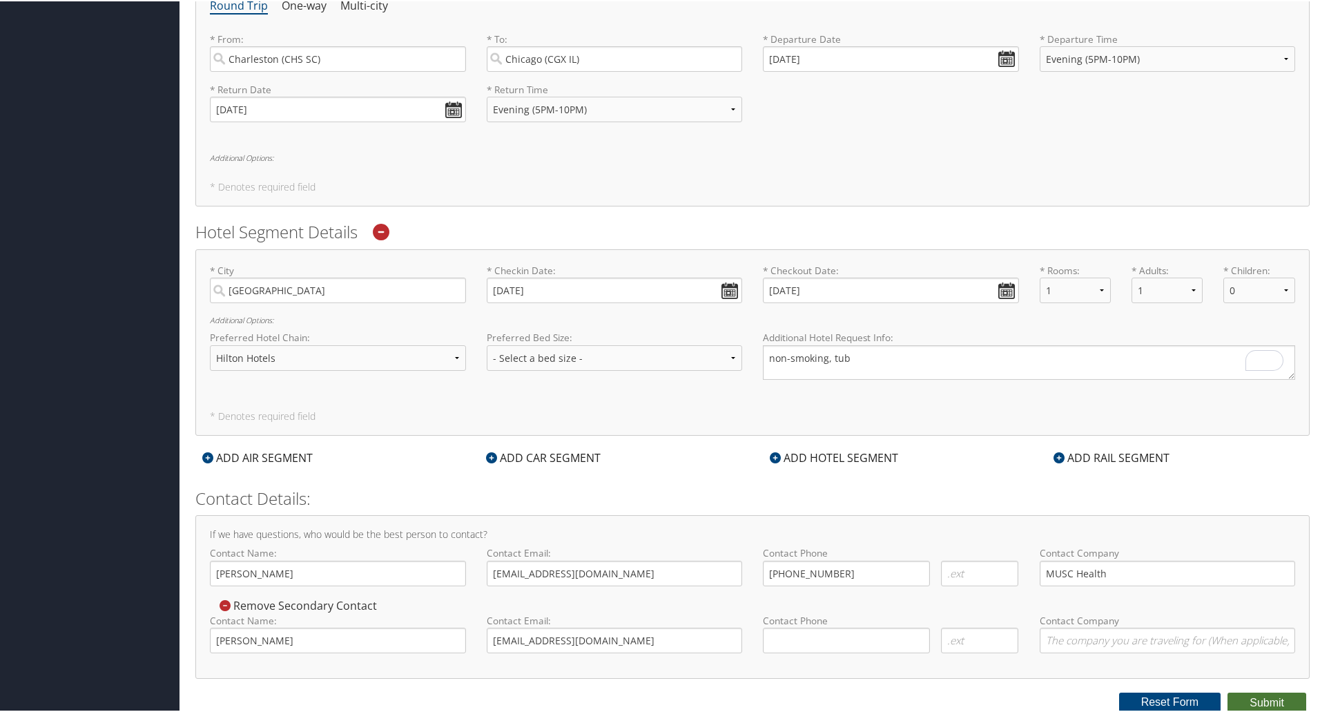
click at [1268, 697] on button "Submit" at bounding box center [1267, 701] width 79 height 21
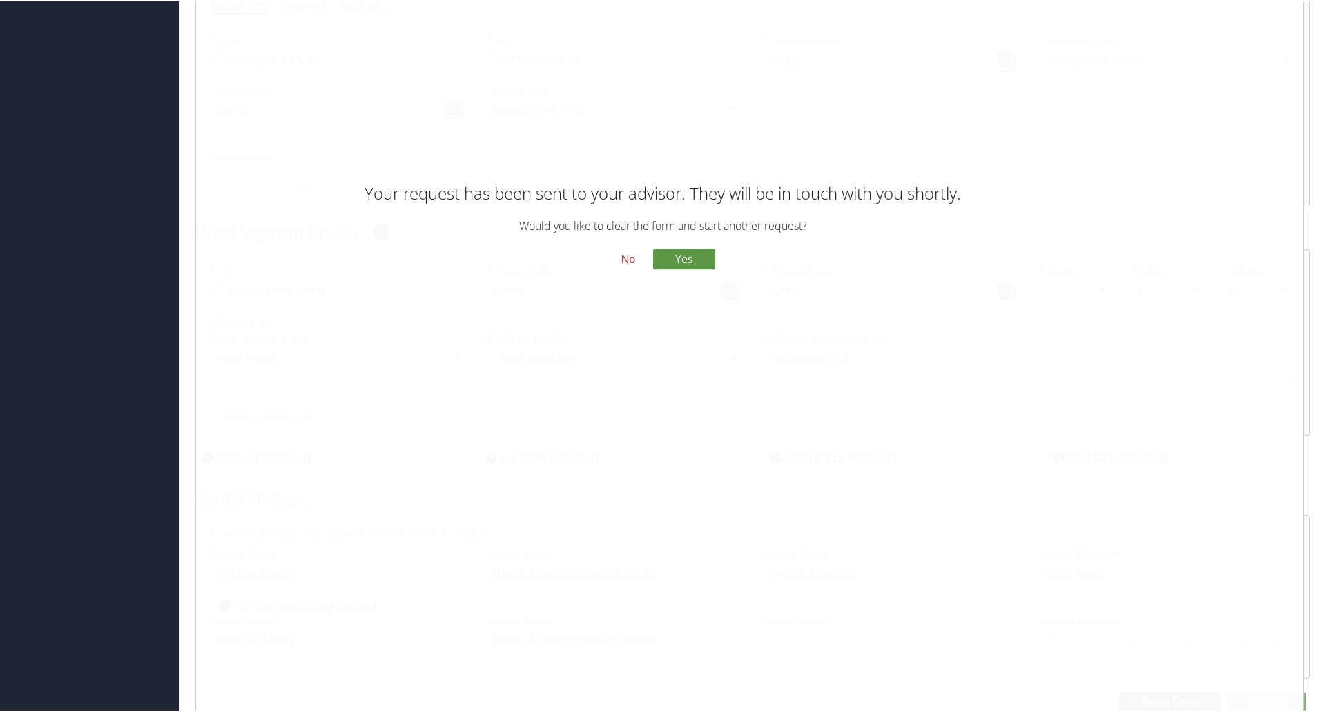
click at [622, 256] on button "No" at bounding box center [628, 257] width 36 height 23
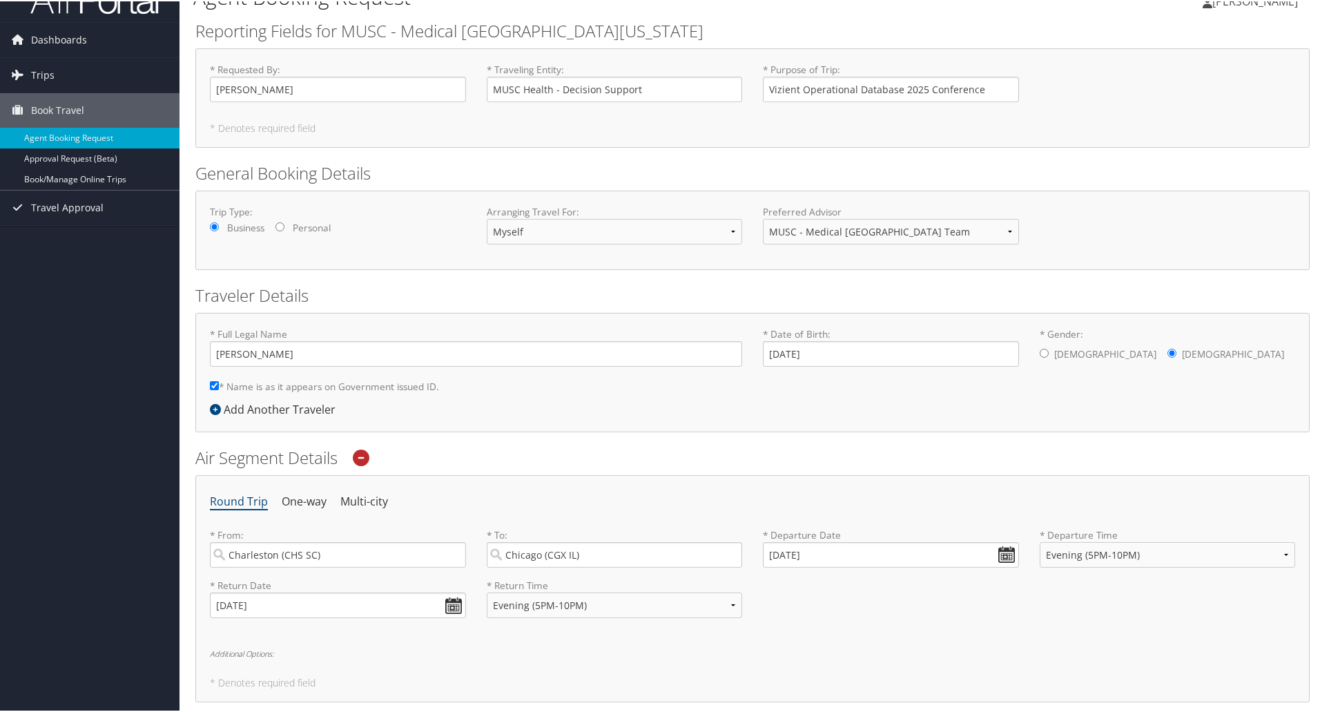
scroll to position [0, 0]
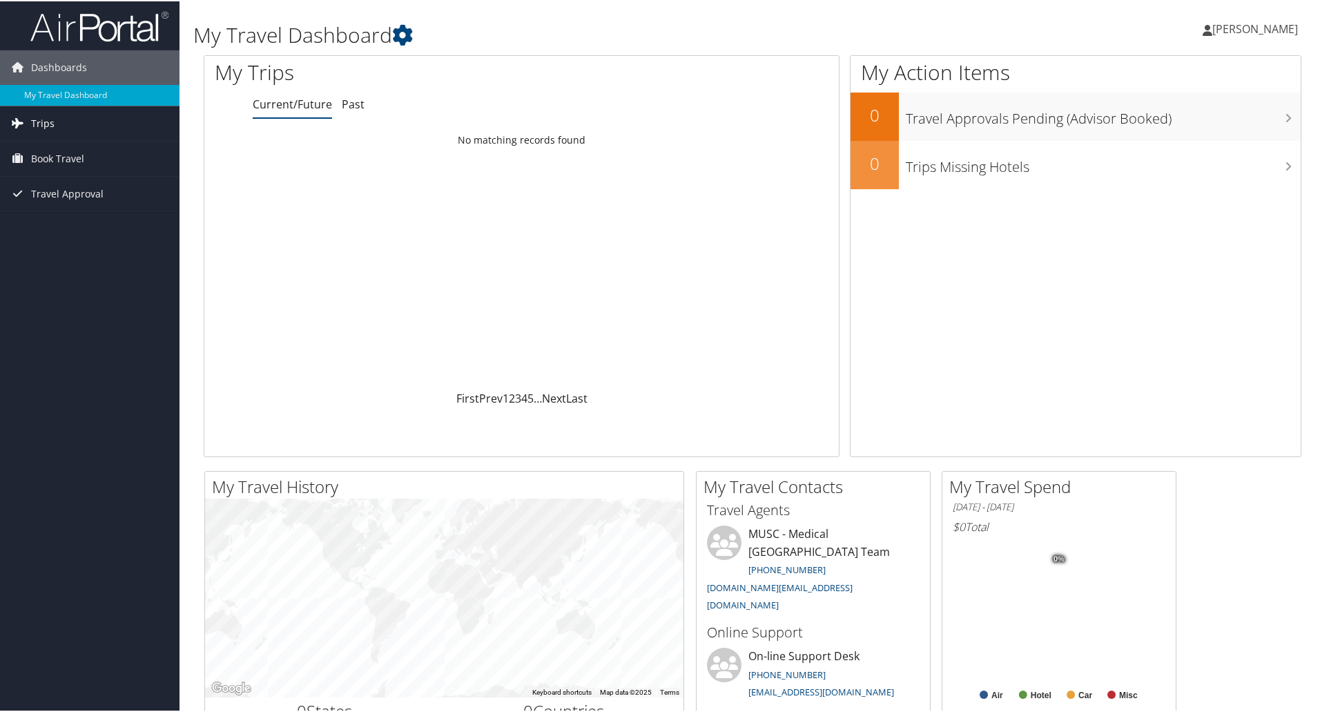
click at [31, 122] on span "Trips" at bounding box center [42, 122] width 23 height 35
click at [44, 255] on span "Travel Approval" at bounding box center [67, 255] width 72 height 35
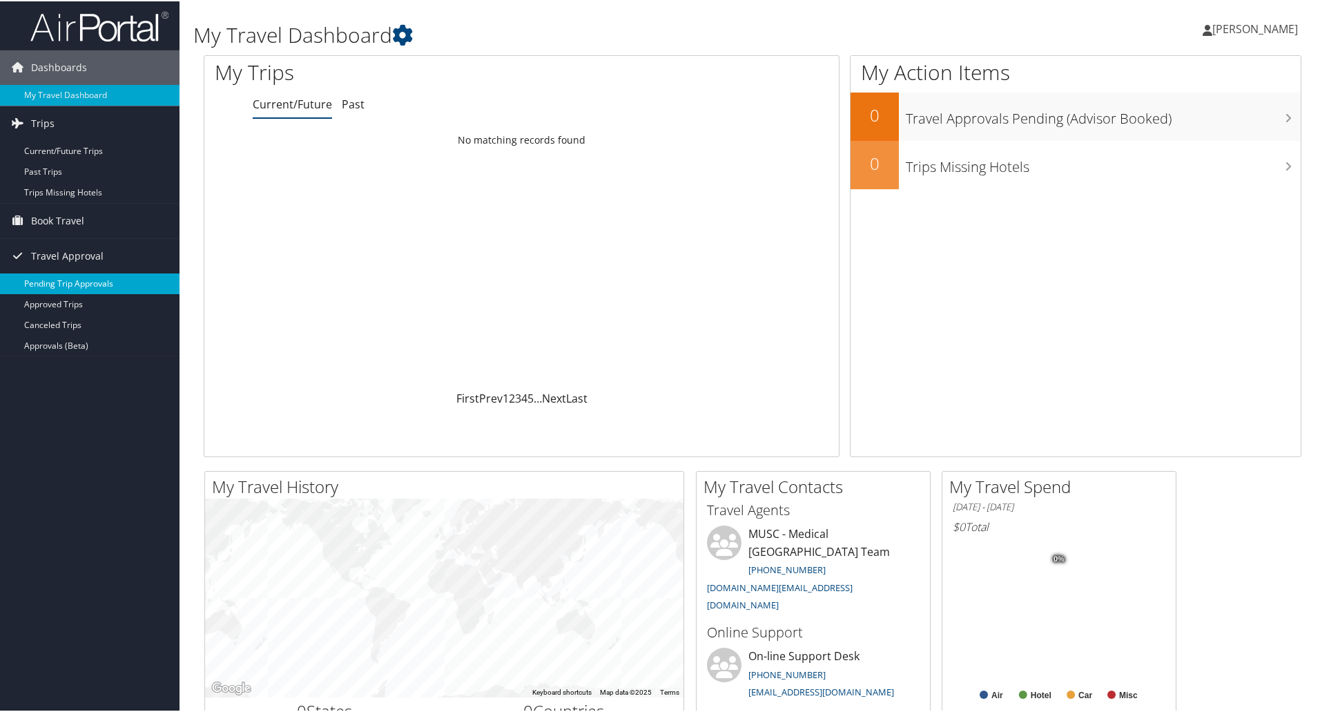
click at [44, 272] on link "Pending Trip Approvals" at bounding box center [90, 282] width 180 height 21
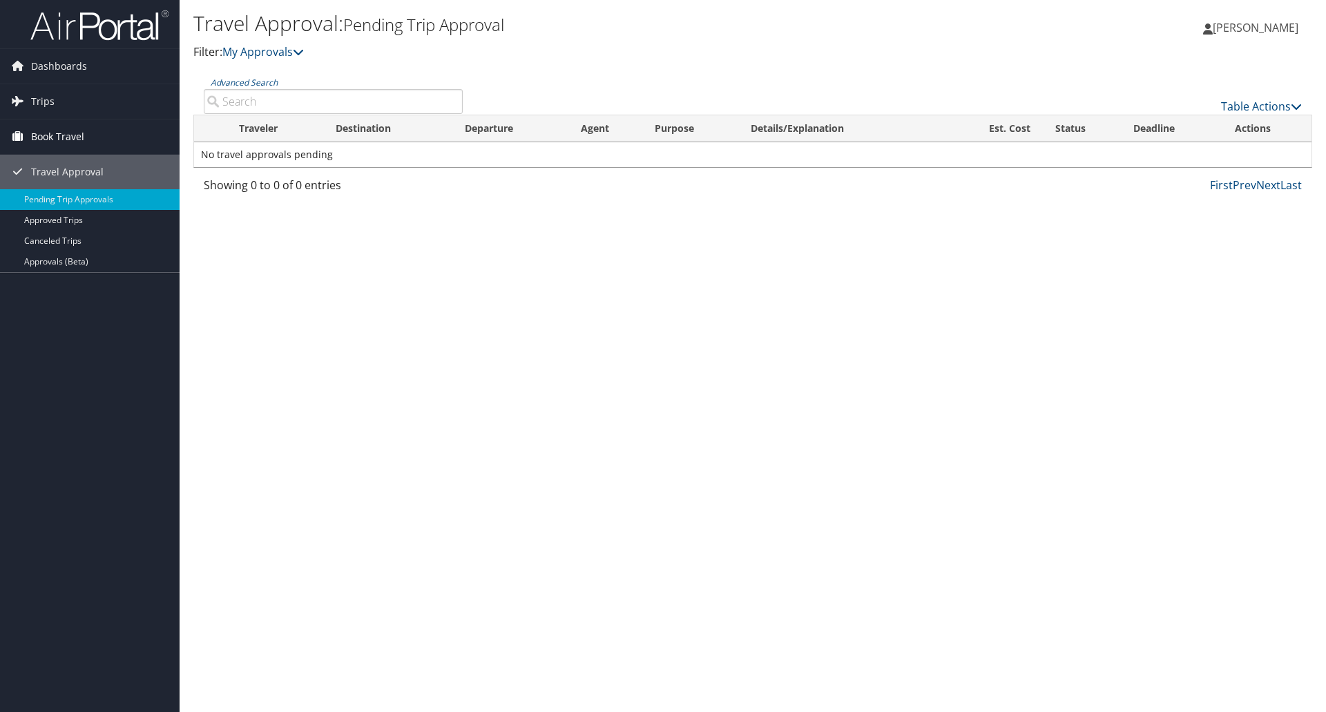
click at [48, 128] on span "Book Travel" at bounding box center [57, 136] width 53 height 35
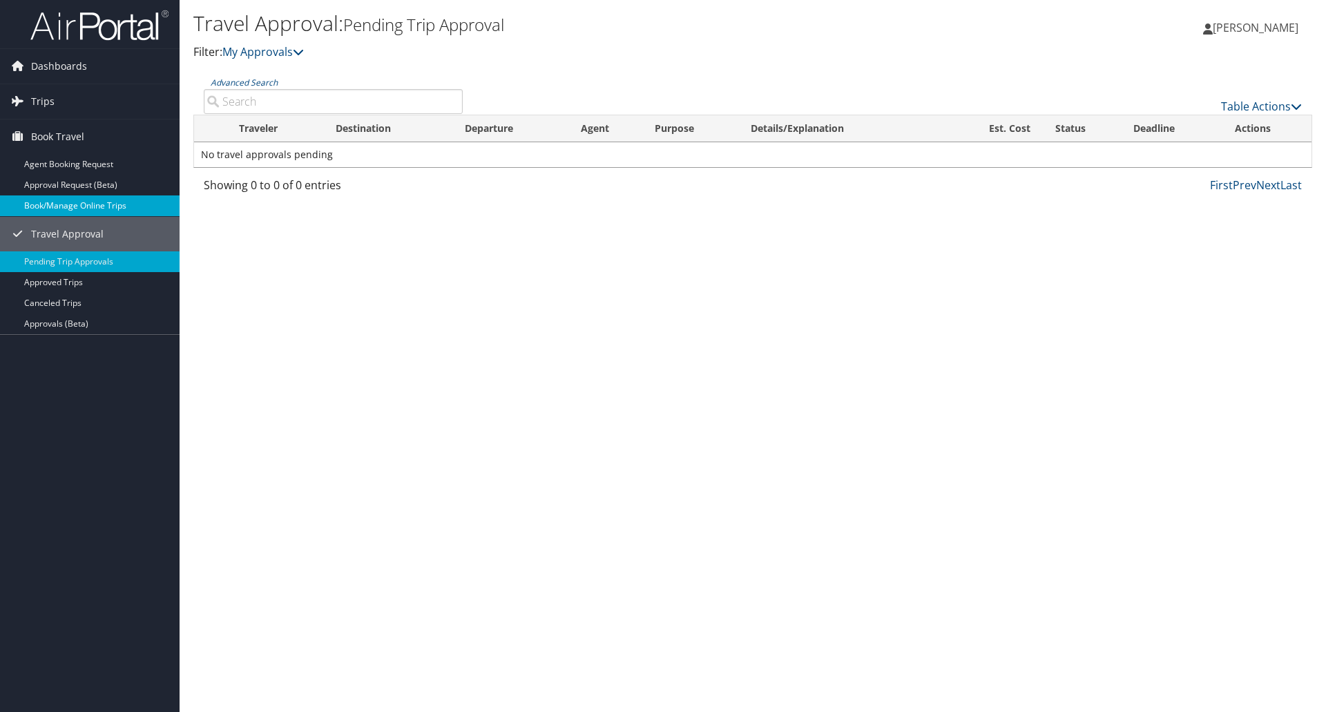
click at [57, 205] on link "Book/Manage Online Trips" at bounding box center [90, 205] width 180 height 21
